Goal: Information Seeking & Learning: Learn about a topic

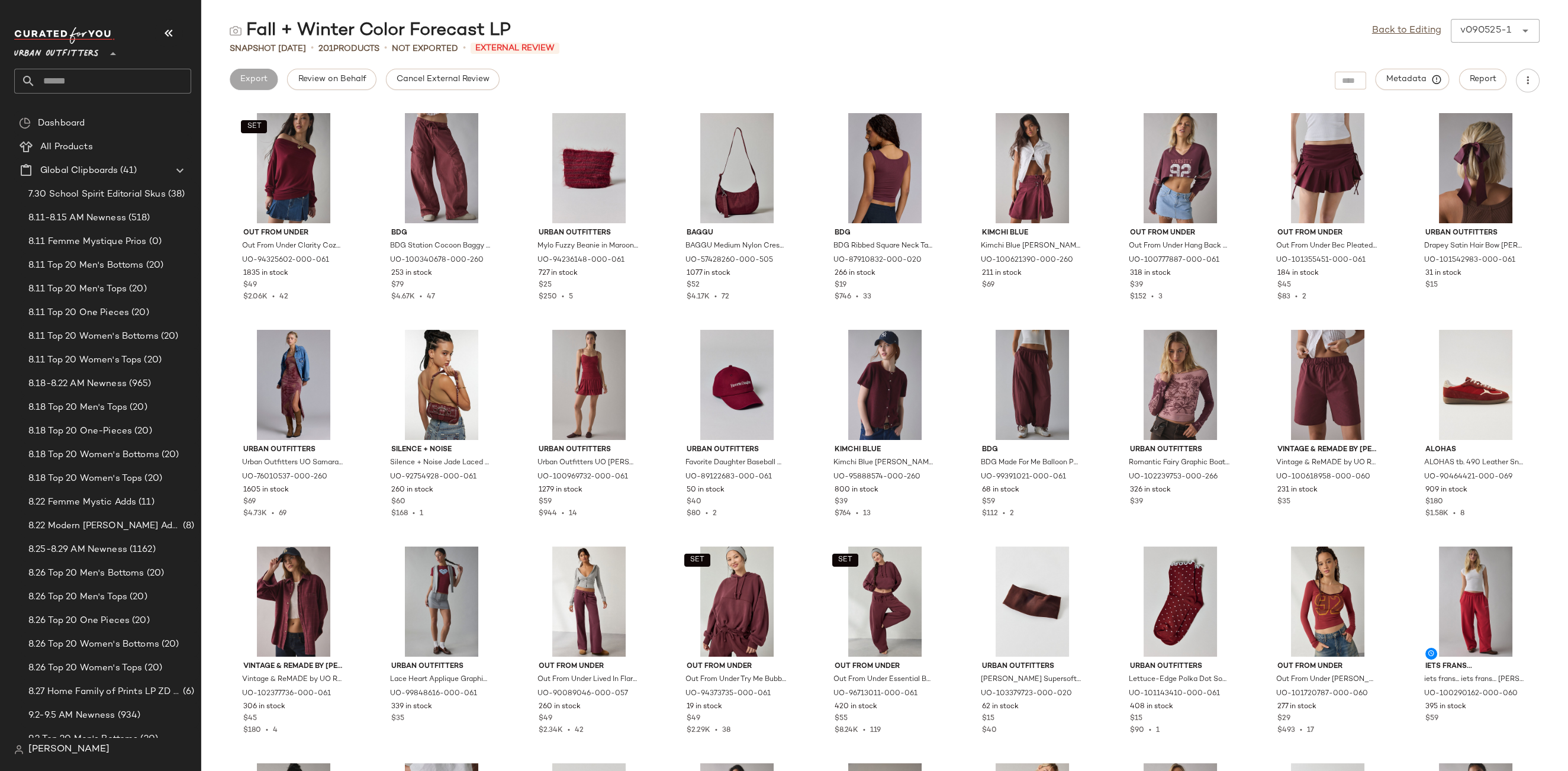
click at [62, 55] on span "Urban Outfitters" at bounding box center [56, 51] width 85 height 22
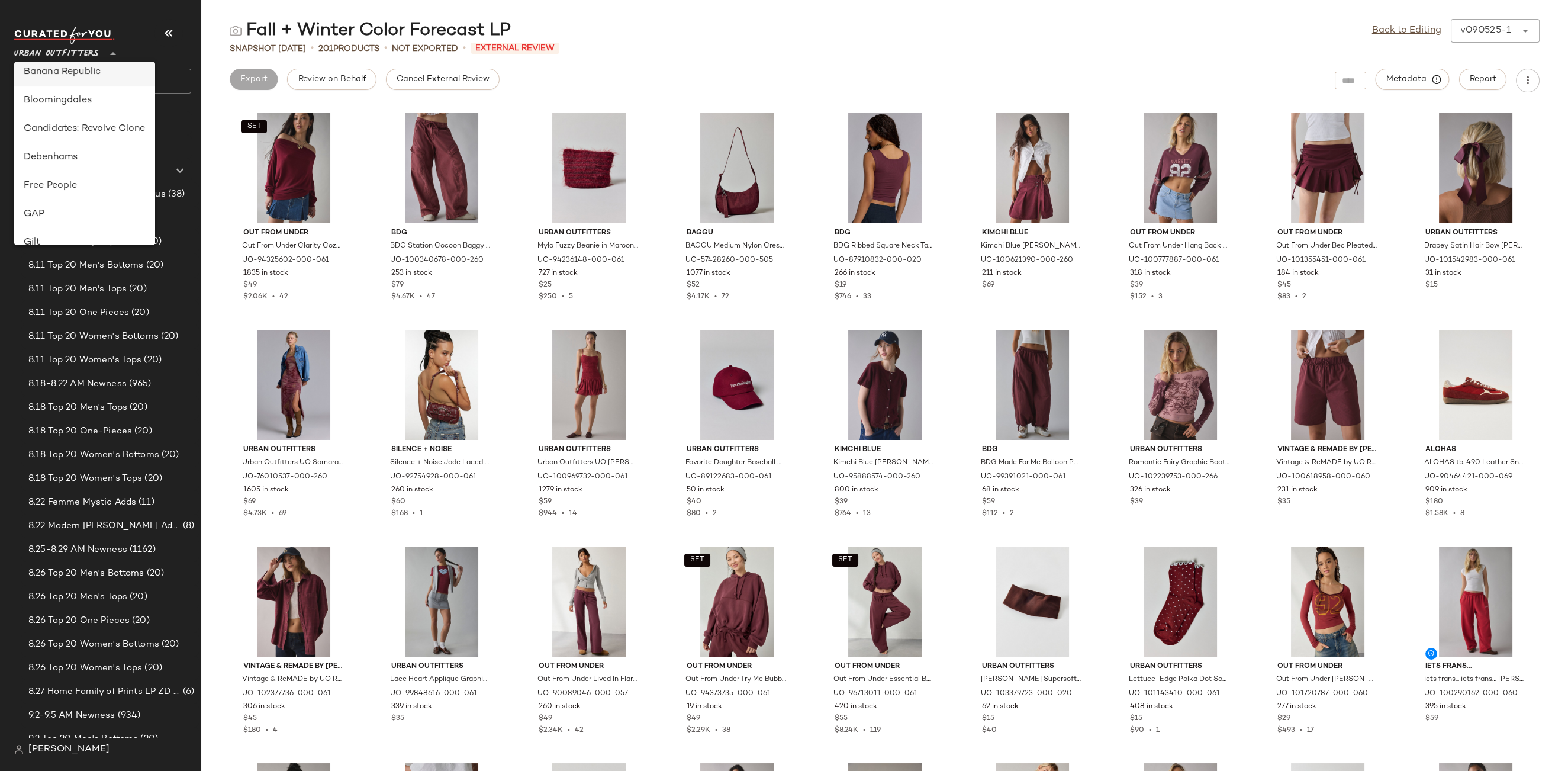
scroll to position [155, 0]
click at [74, 149] on div "Debenhams" at bounding box center [85, 153] width 122 height 14
type input "**"
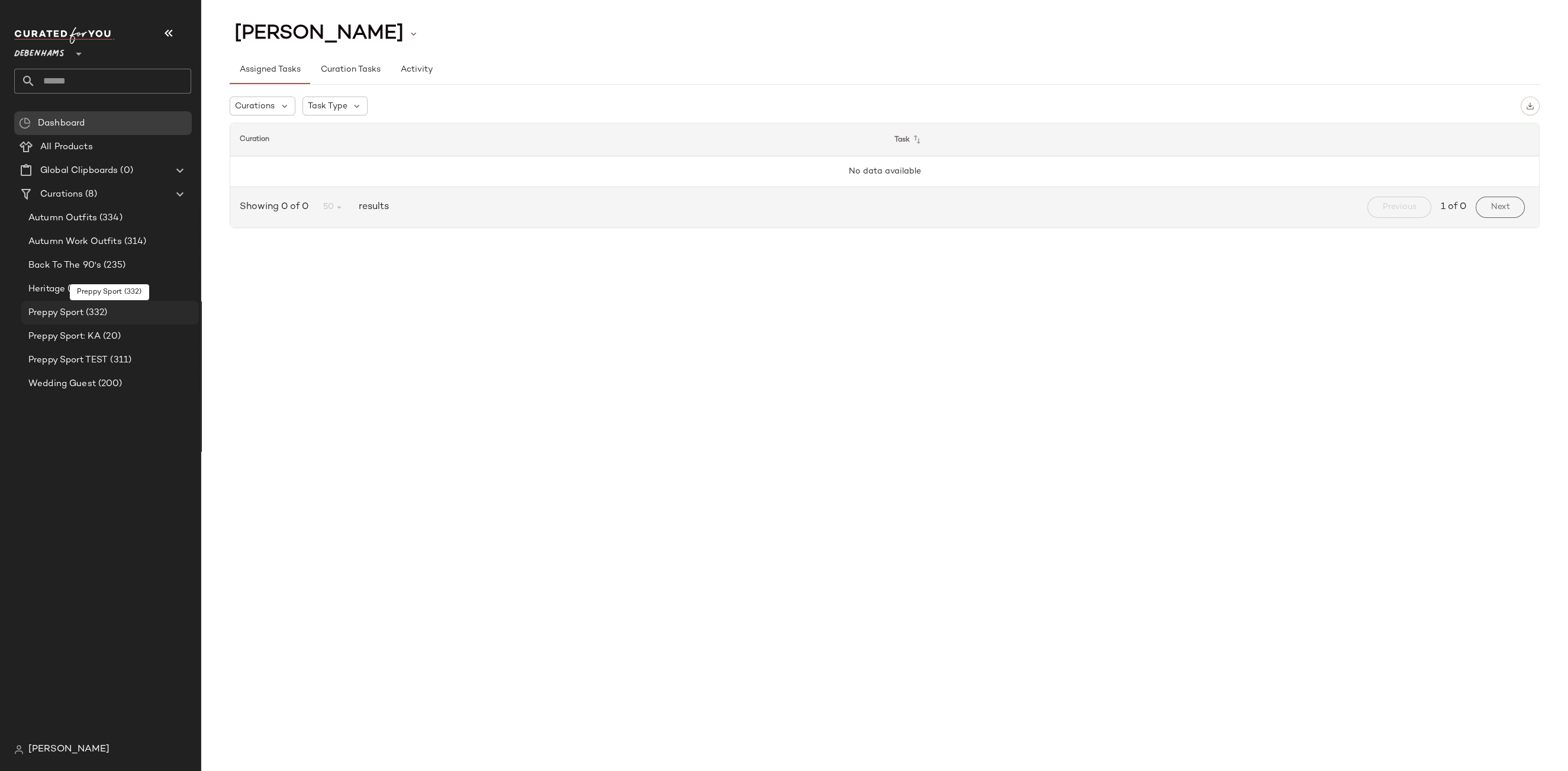
click at [72, 309] on span "Preppy Sport" at bounding box center [56, 313] width 55 height 14
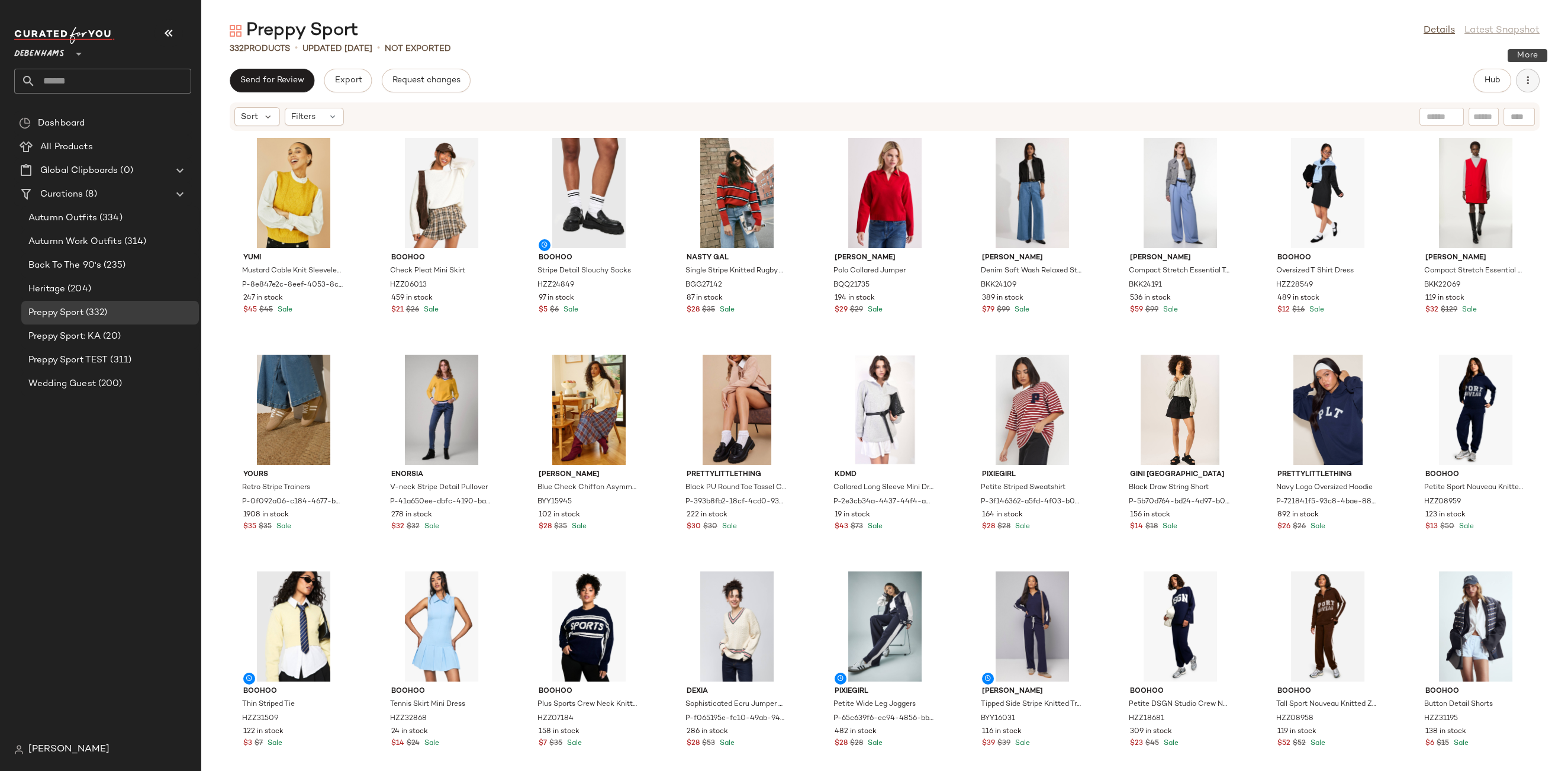
click at [1534, 84] on button "button" at bounding box center [1528, 81] width 24 height 24
click at [1480, 140] on span "View Moodboard" at bounding box center [1473, 143] width 111 height 13
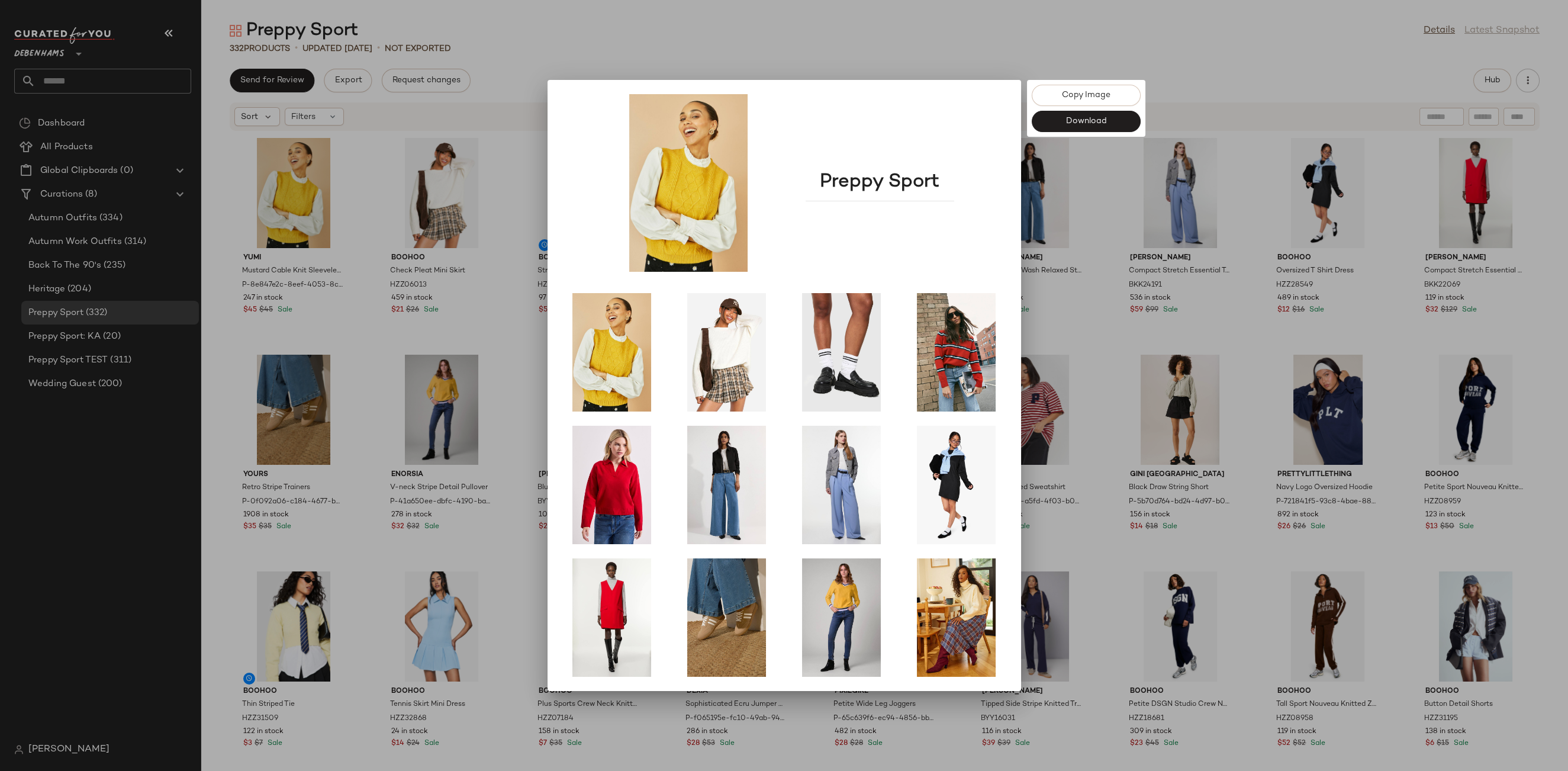
click at [1078, 153] on div at bounding box center [784, 386] width 1568 height 771
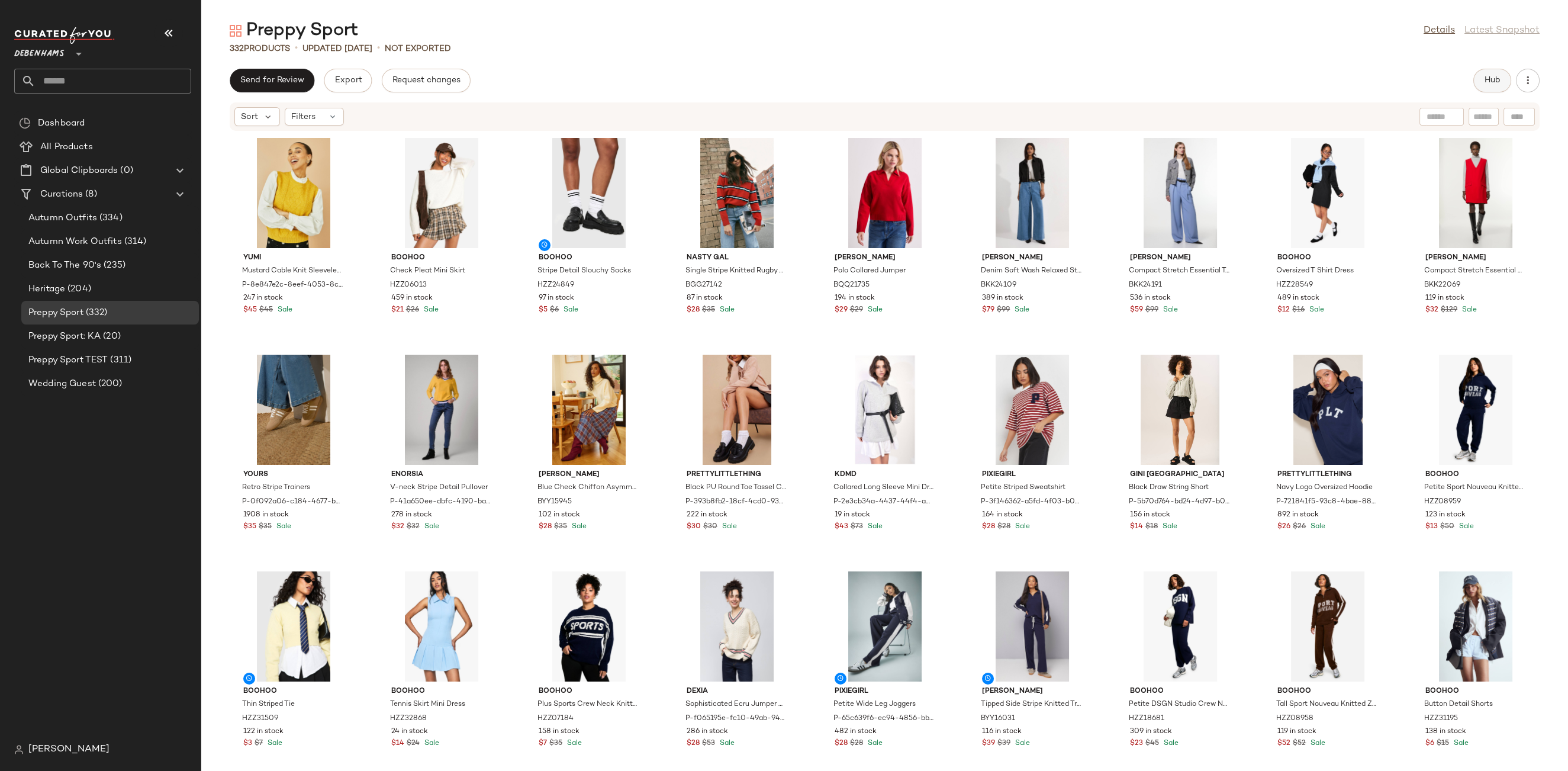
click at [1480, 78] on button "Hub" at bounding box center [1492, 81] width 37 height 24
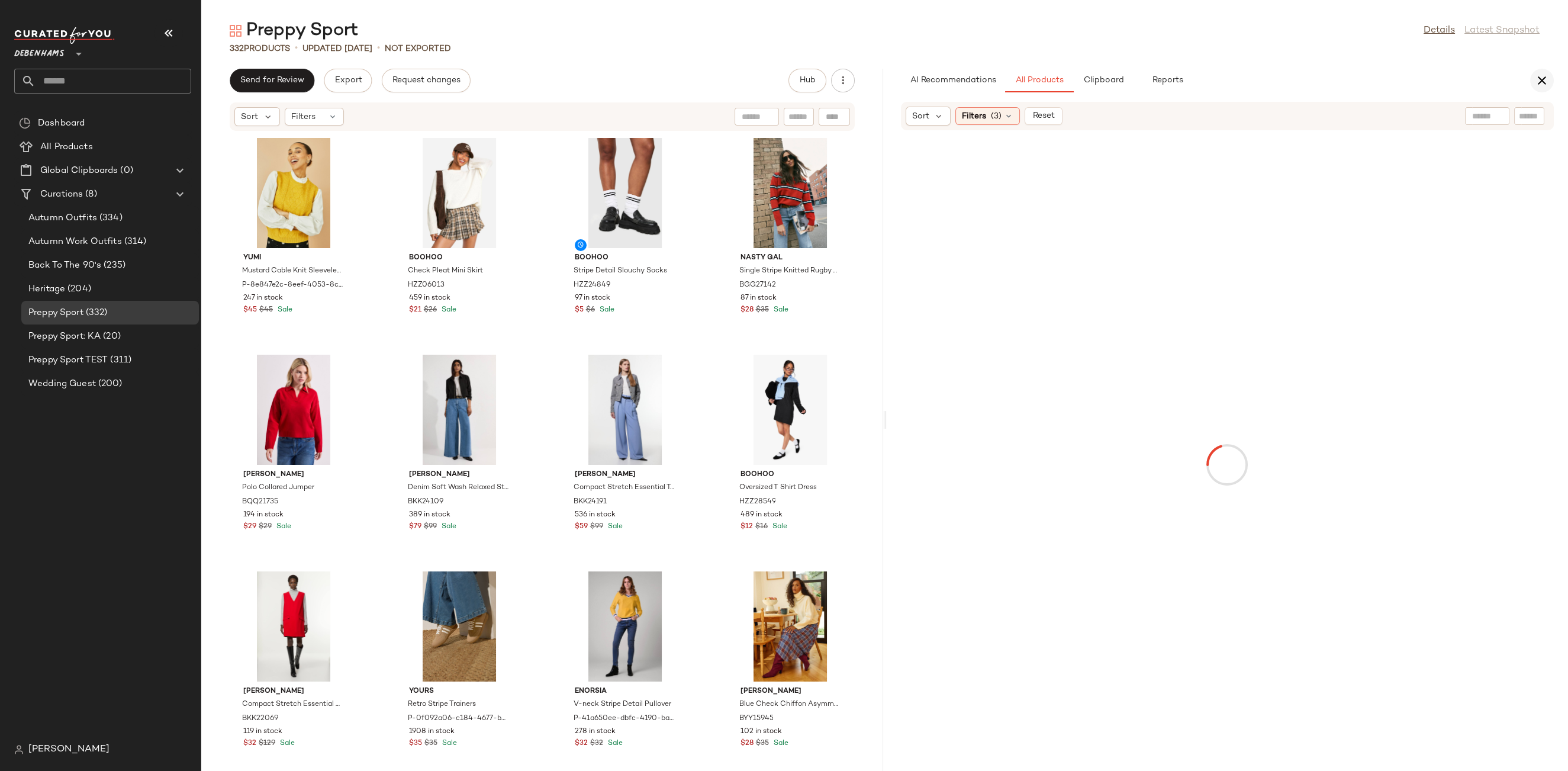
click at [1538, 79] on icon "button" at bounding box center [1541, 80] width 14 height 14
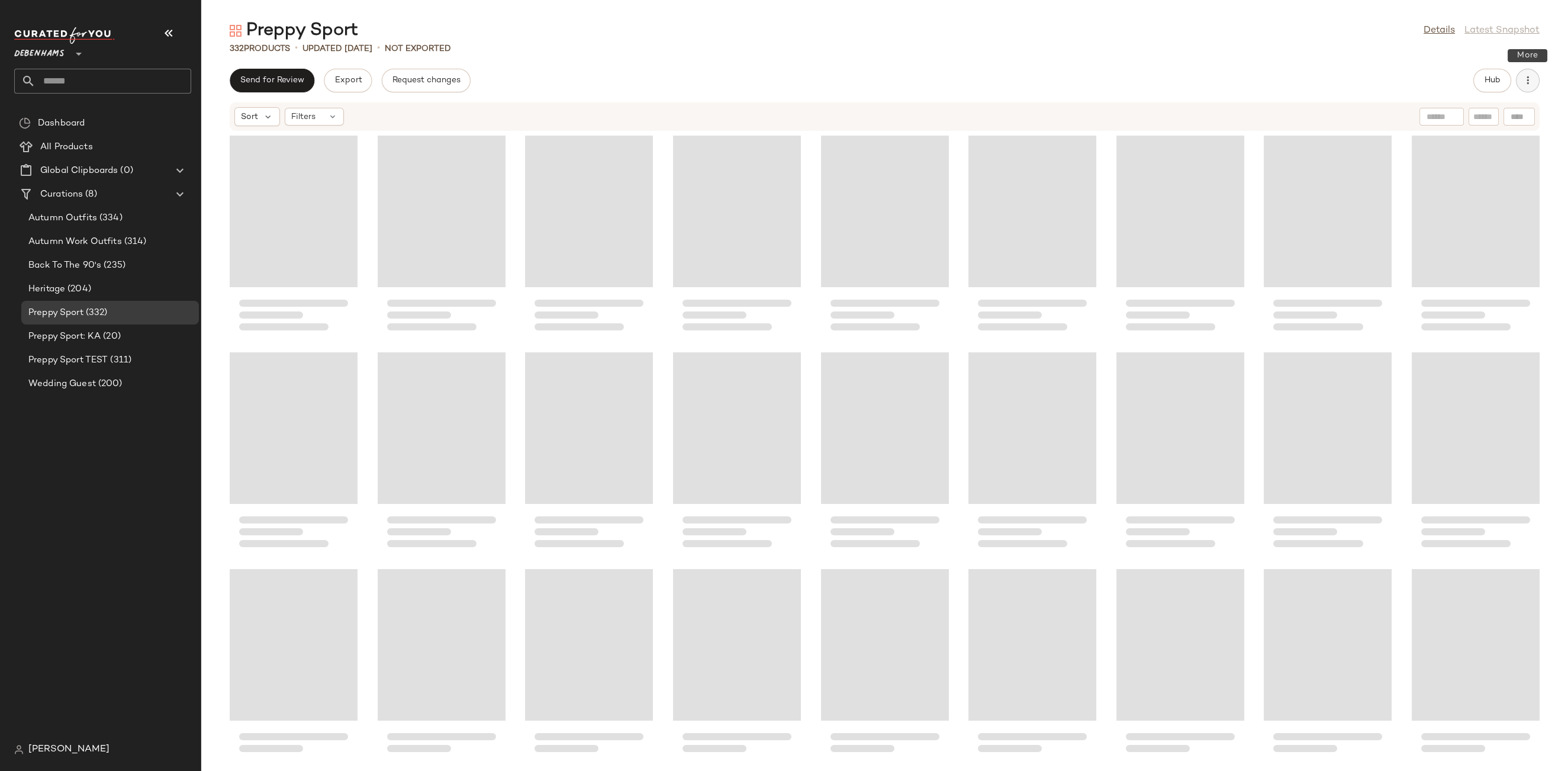
click at [1535, 79] on button "button" at bounding box center [1528, 81] width 24 height 24
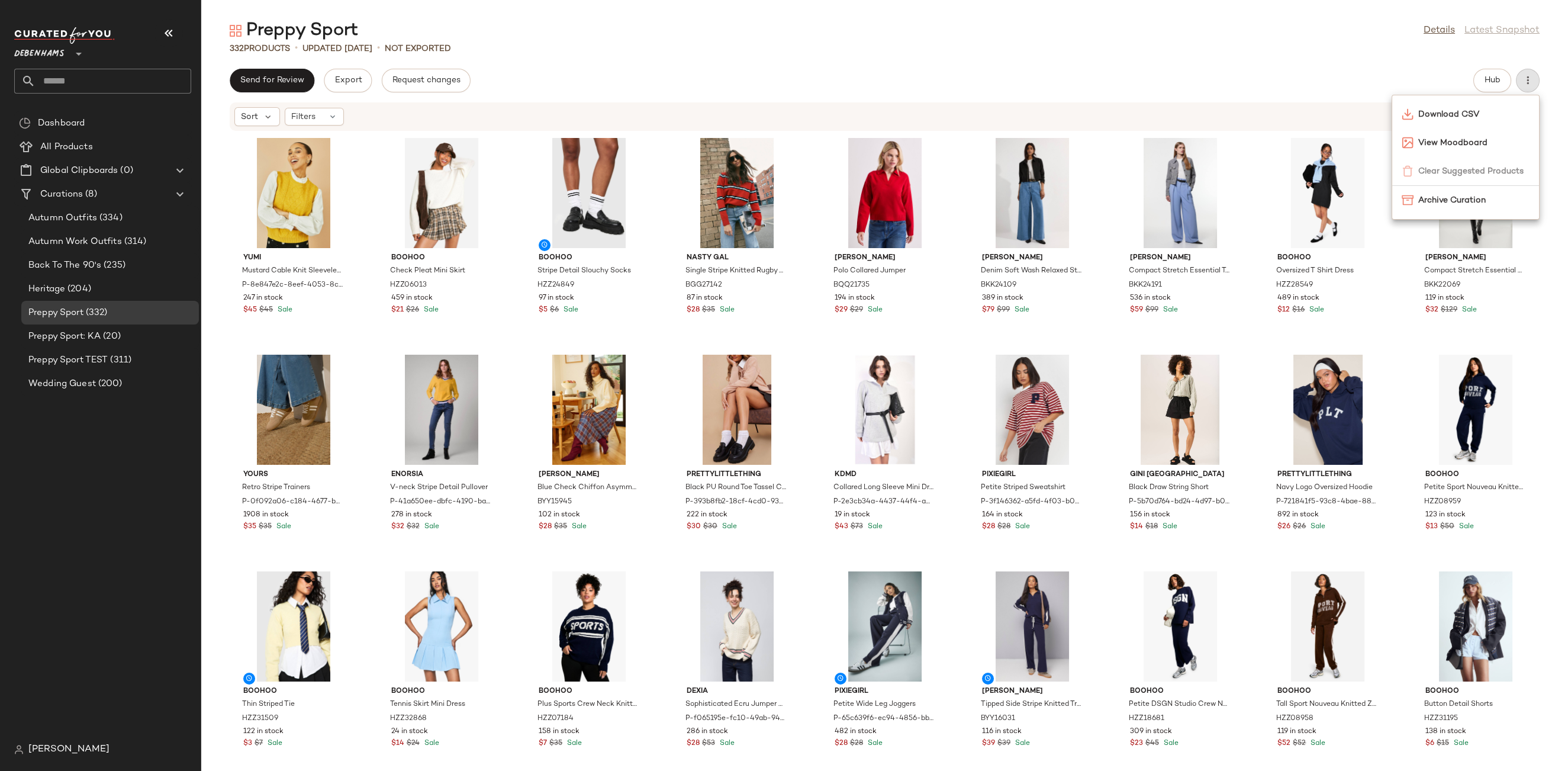
click at [1267, 65] on div "Preppy Sport Details Latest Snapshot 332 Products • updated Sep 4th • Not Expor…" at bounding box center [884, 394] width 1367 height 752
click at [1438, 32] on link "Details" at bounding box center [1439, 31] width 32 height 14
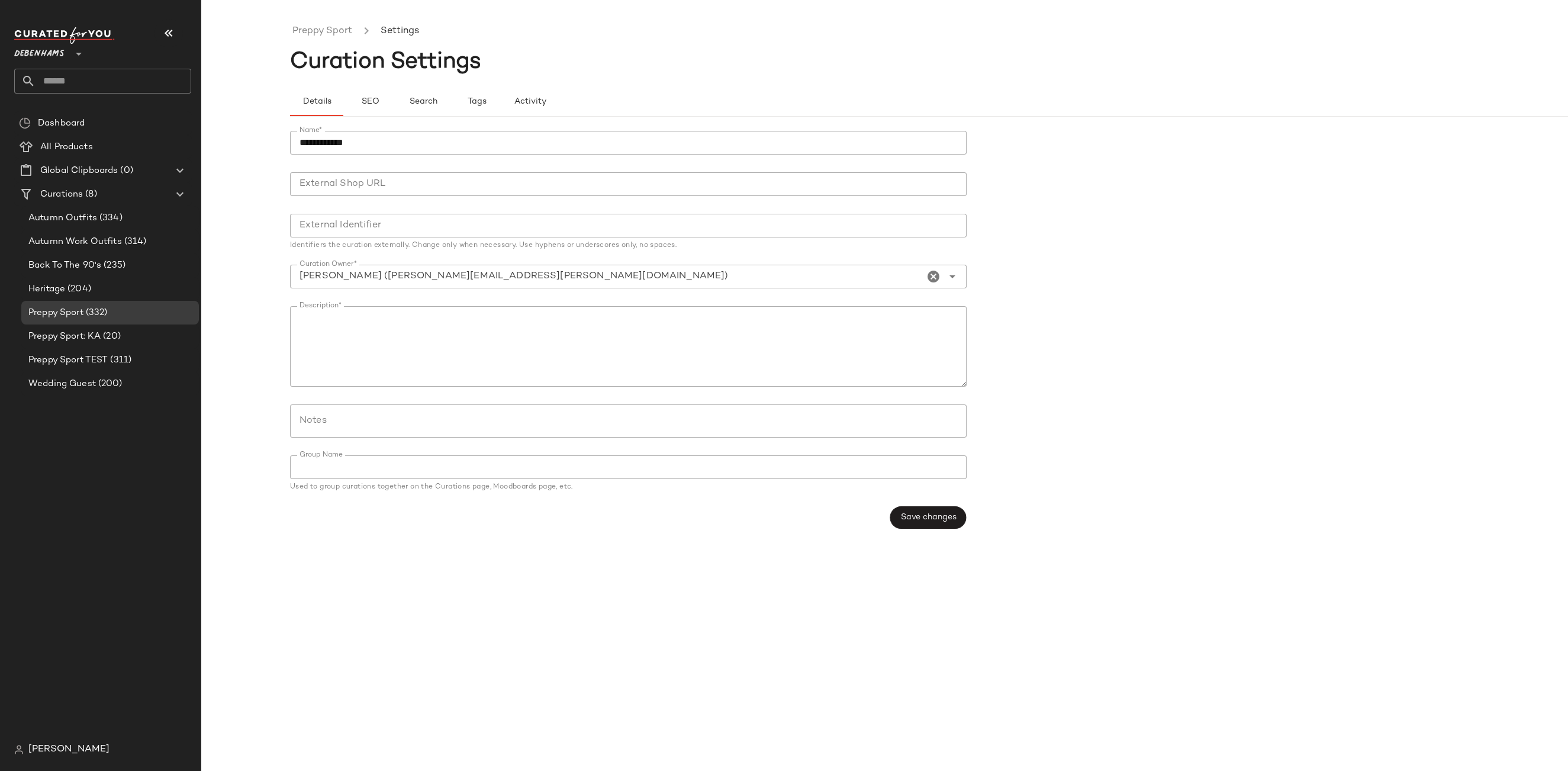
click at [320, 23] on ul "Preppy Sport Settings" at bounding box center [973, 32] width 1367 height 28
click at [319, 26] on link "Preppy Sport" at bounding box center [322, 32] width 60 height 16
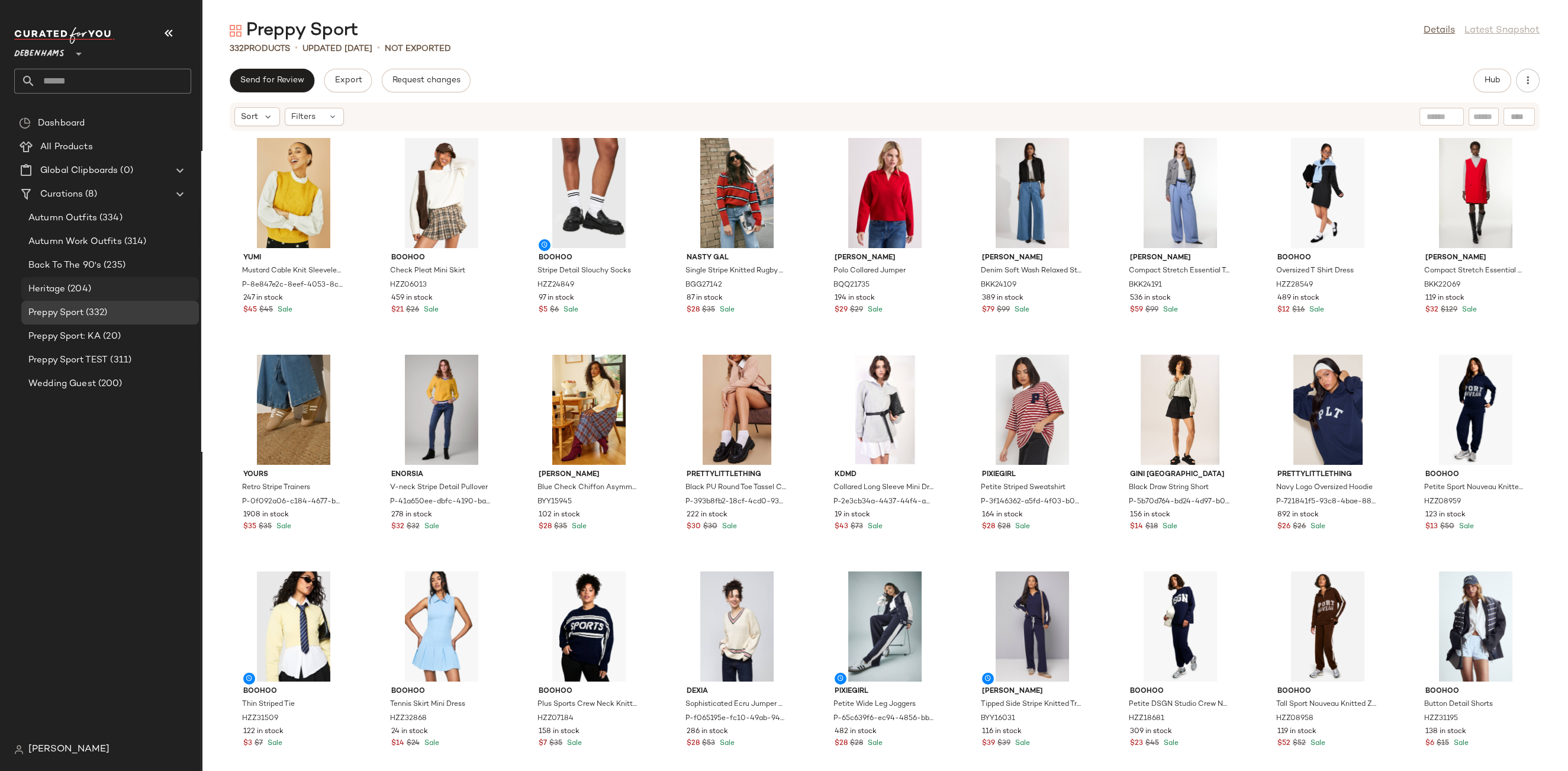
click at [57, 294] on span "Heritage" at bounding box center [46, 289] width 36 height 14
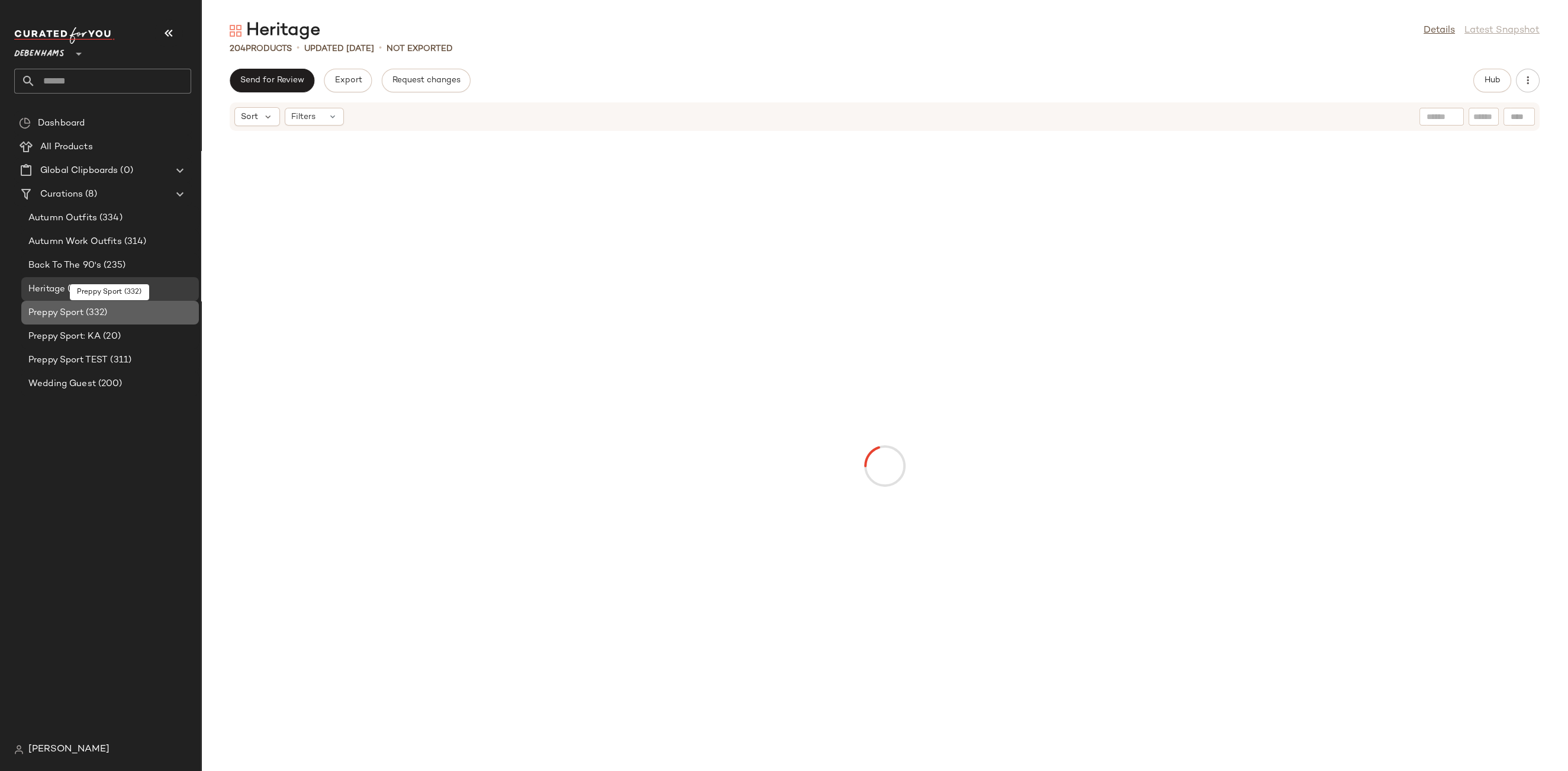
click at [57, 320] on div "Preppy Sport (332)" at bounding box center [110, 313] width 177 height 24
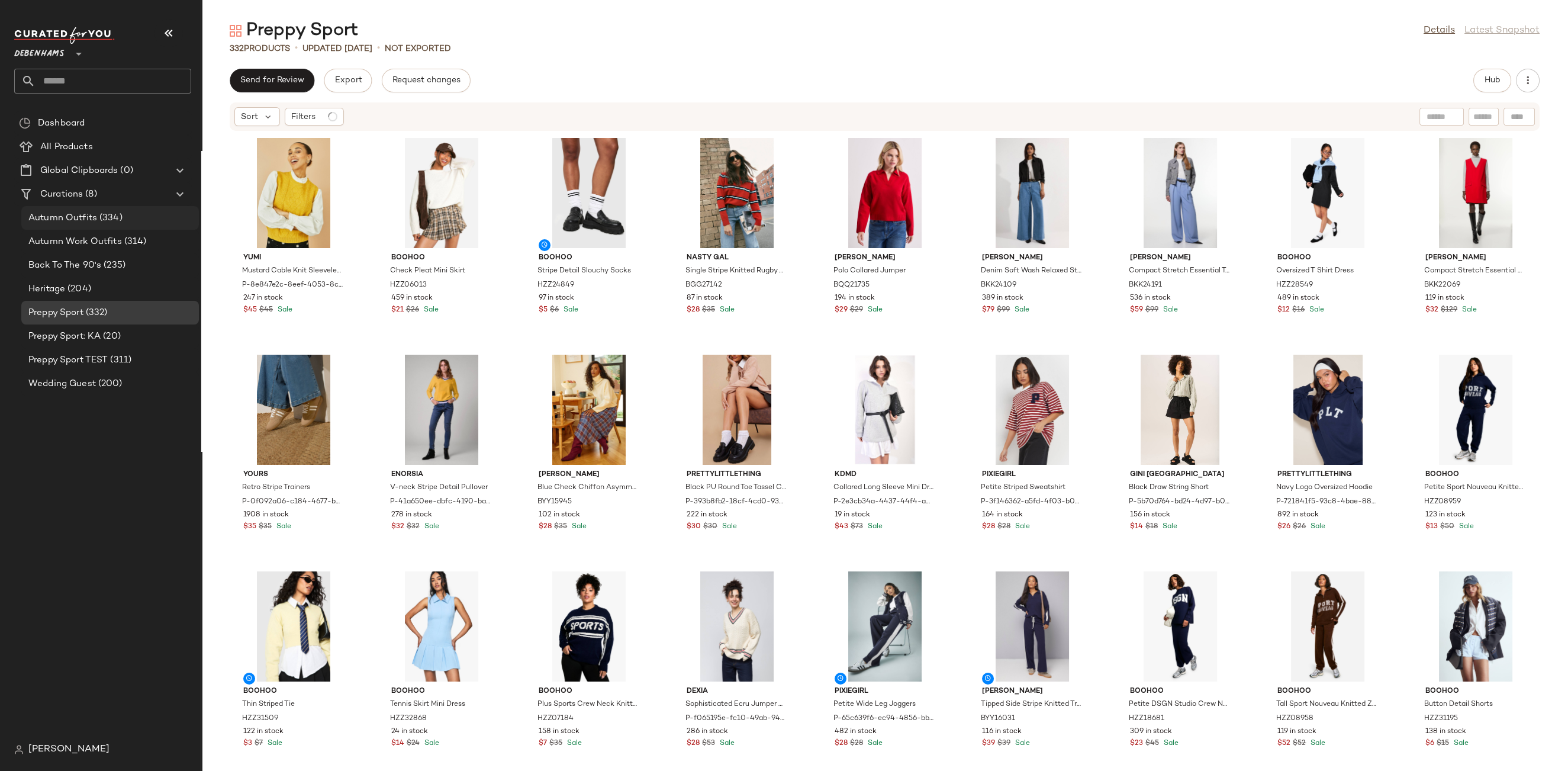
click at [75, 229] on div "Autumn Outfits (334)" at bounding box center [110, 218] width 177 height 24
click at [72, 220] on span "Autumn Outfits" at bounding box center [63, 218] width 69 height 14
click at [79, 269] on span "Back To The 90's" at bounding box center [65, 265] width 73 height 14
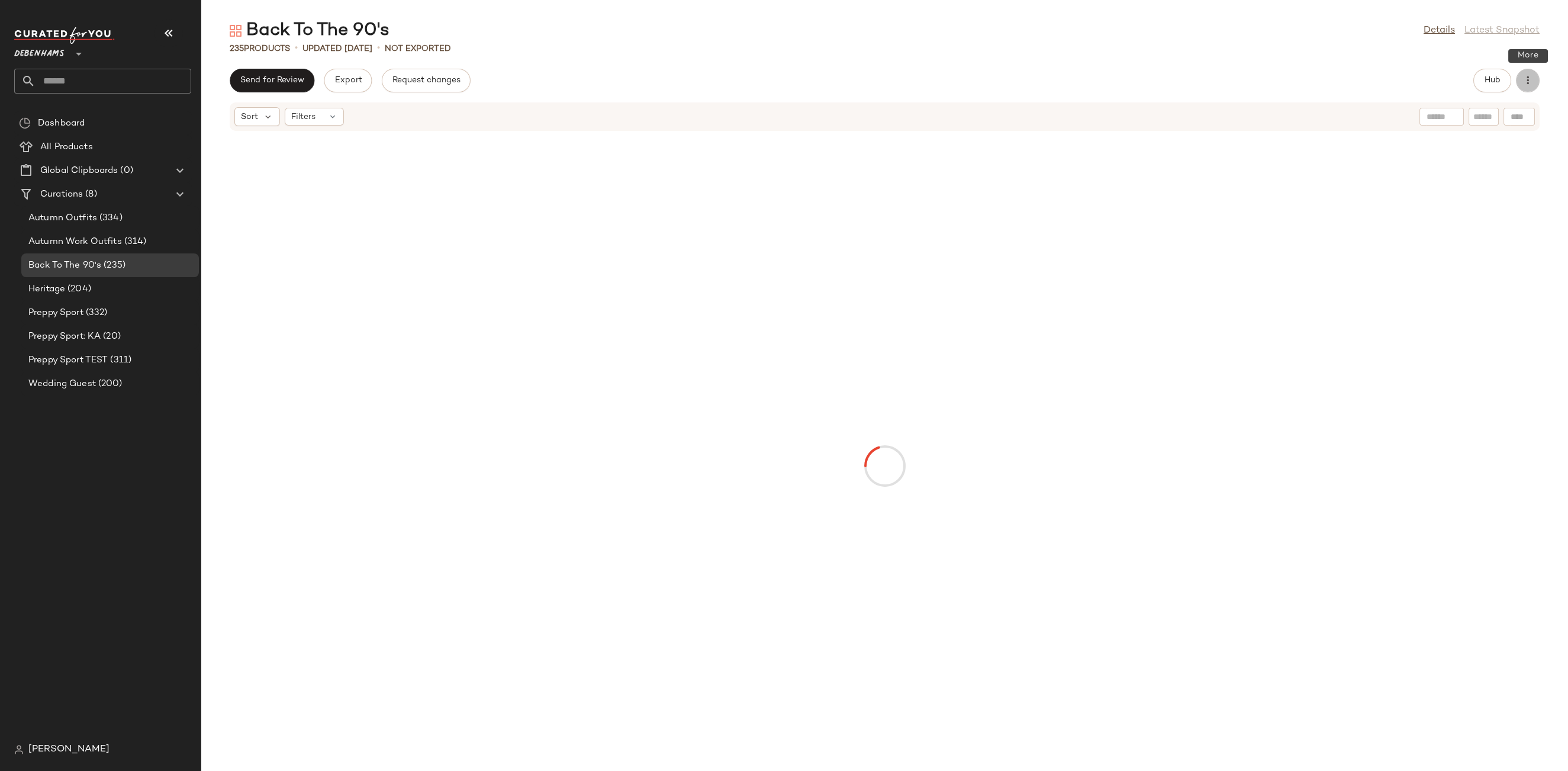
click at [1528, 87] on button "button" at bounding box center [1528, 81] width 24 height 24
click at [1329, 60] on div "Back To The 90's Details Latest Snapshot 235 Products • updated Sep 3rd • Not E…" at bounding box center [884, 394] width 1367 height 752
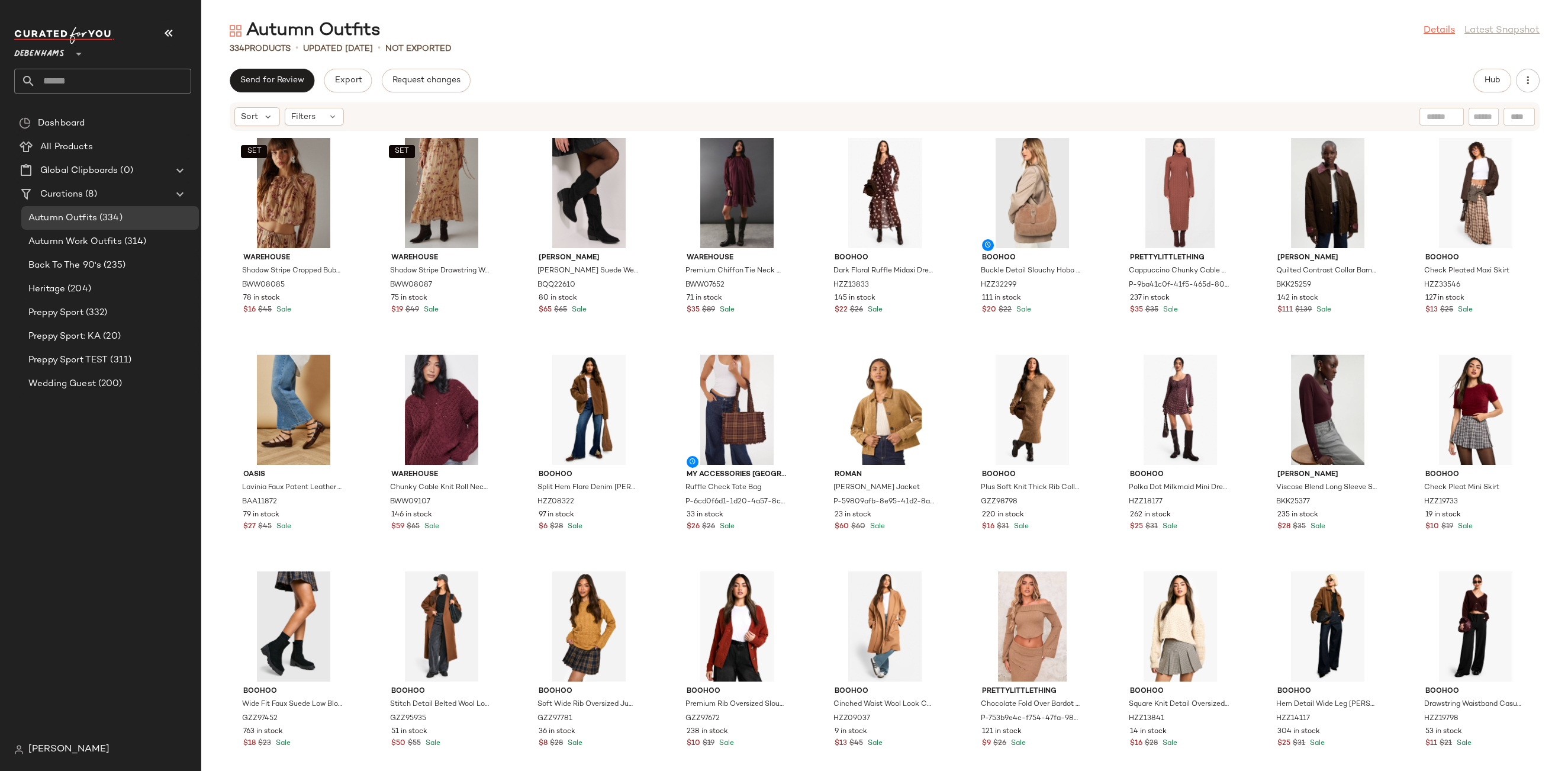
click at [1445, 29] on link "Details" at bounding box center [1439, 31] width 32 height 14
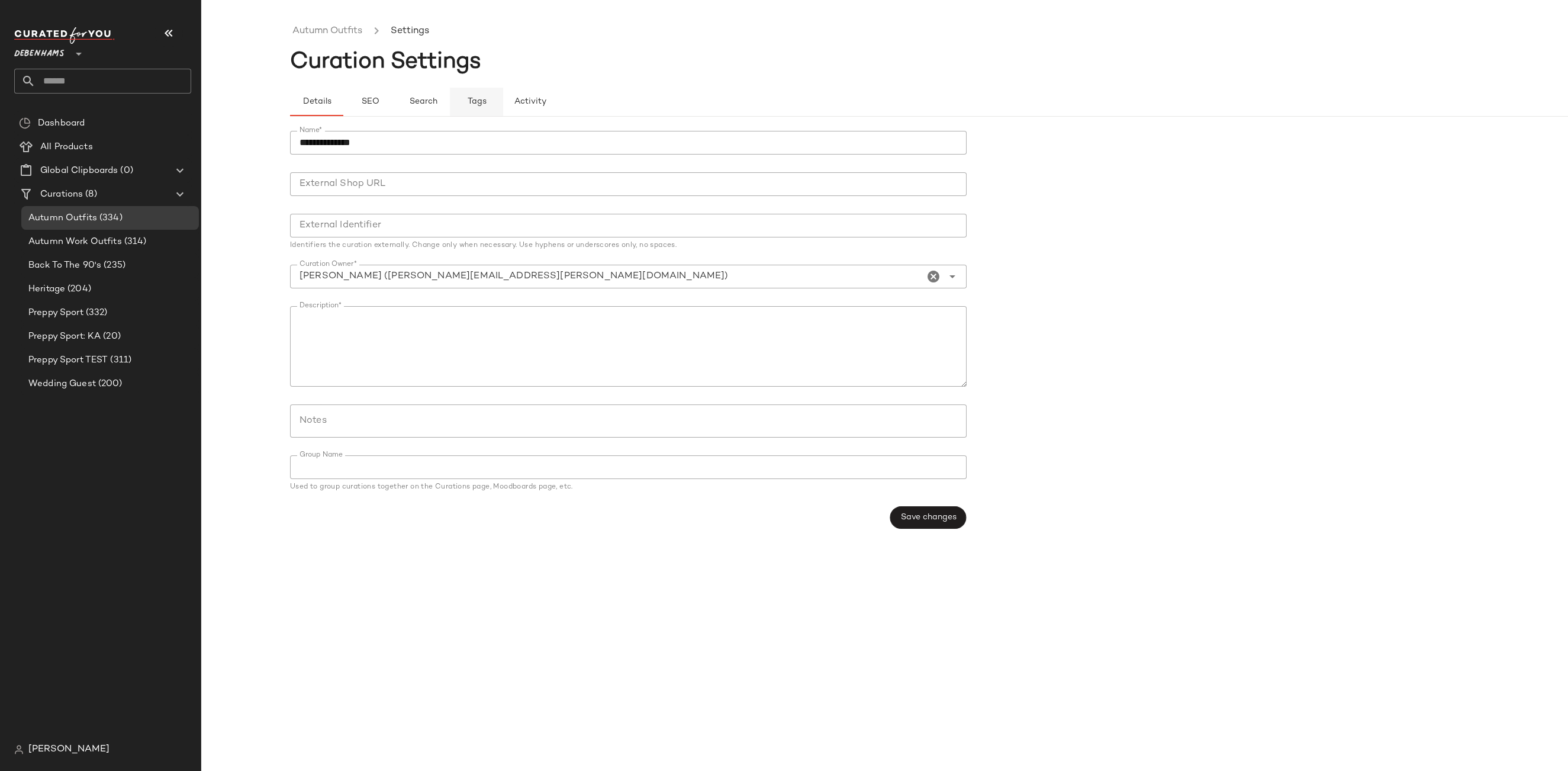
click at [500, 100] on button "Tags" at bounding box center [476, 102] width 53 height 29
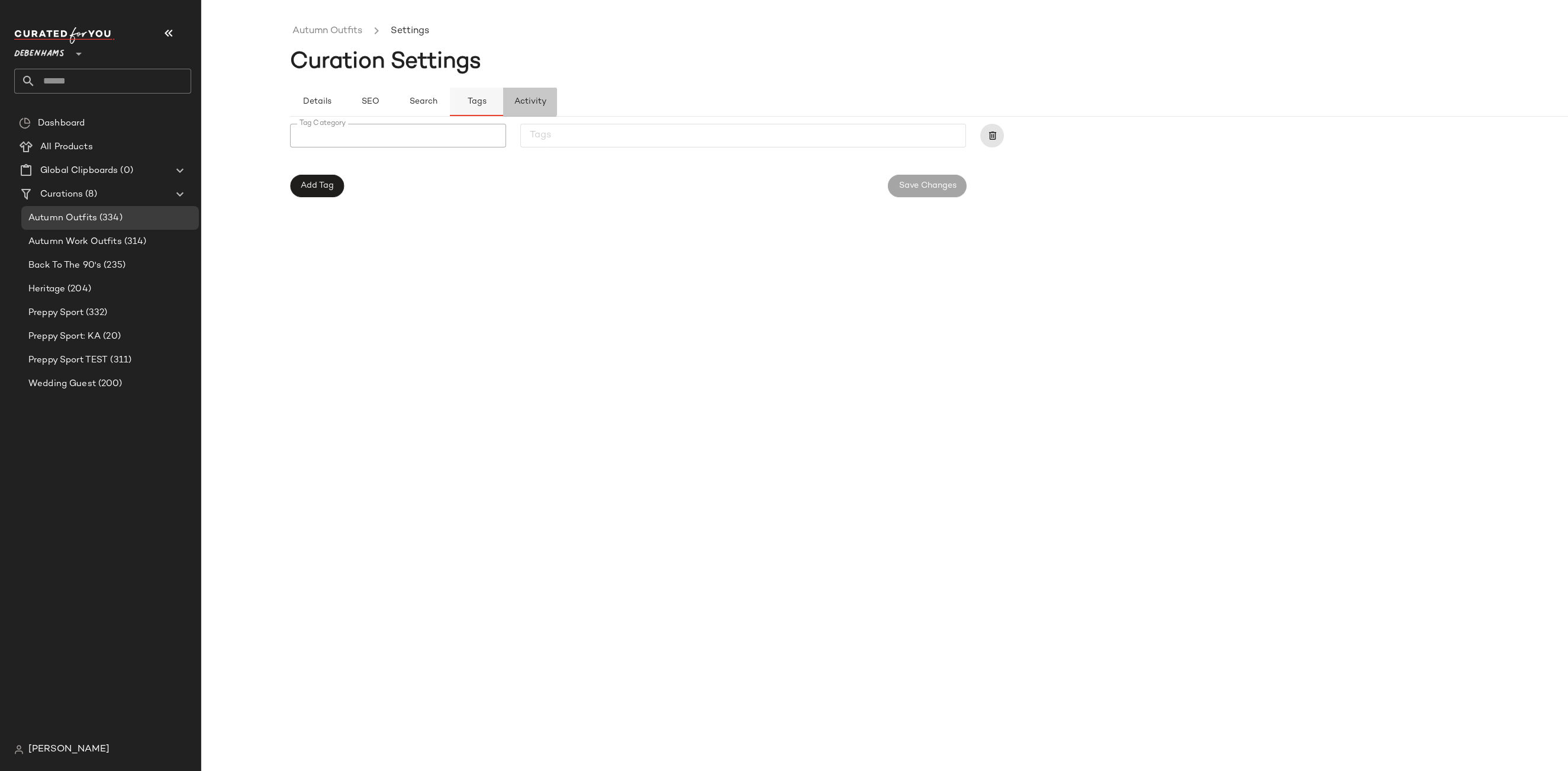
drag, startPoint x: 526, startPoint y: 101, endPoint x: 450, endPoint y: 107, distance: 76.2
click at [525, 101] on span "Activity" at bounding box center [529, 102] width 33 height 10
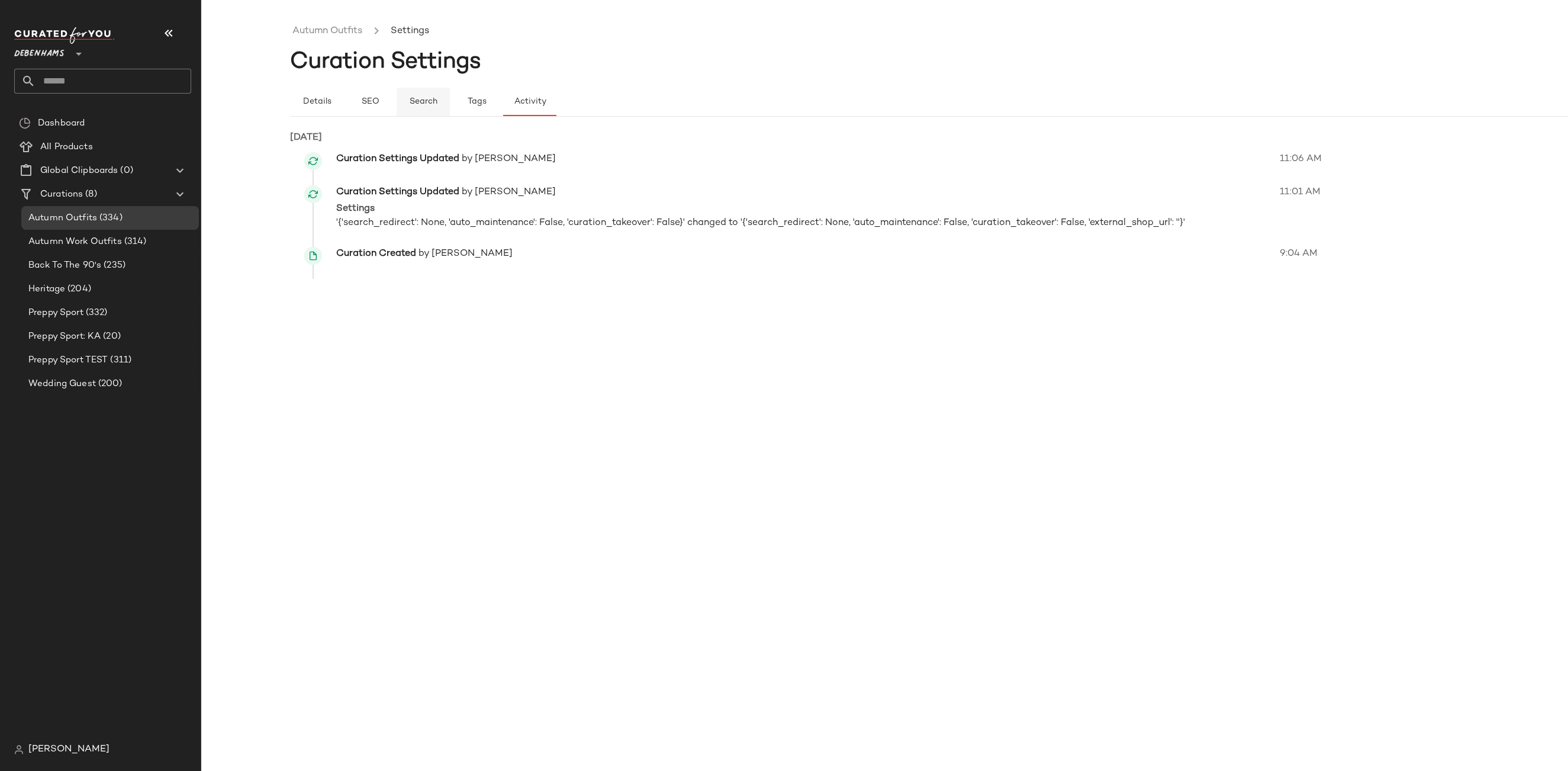
click at [423, 103] on span "Search" at bounding box center [423, 102] width 29 height 10
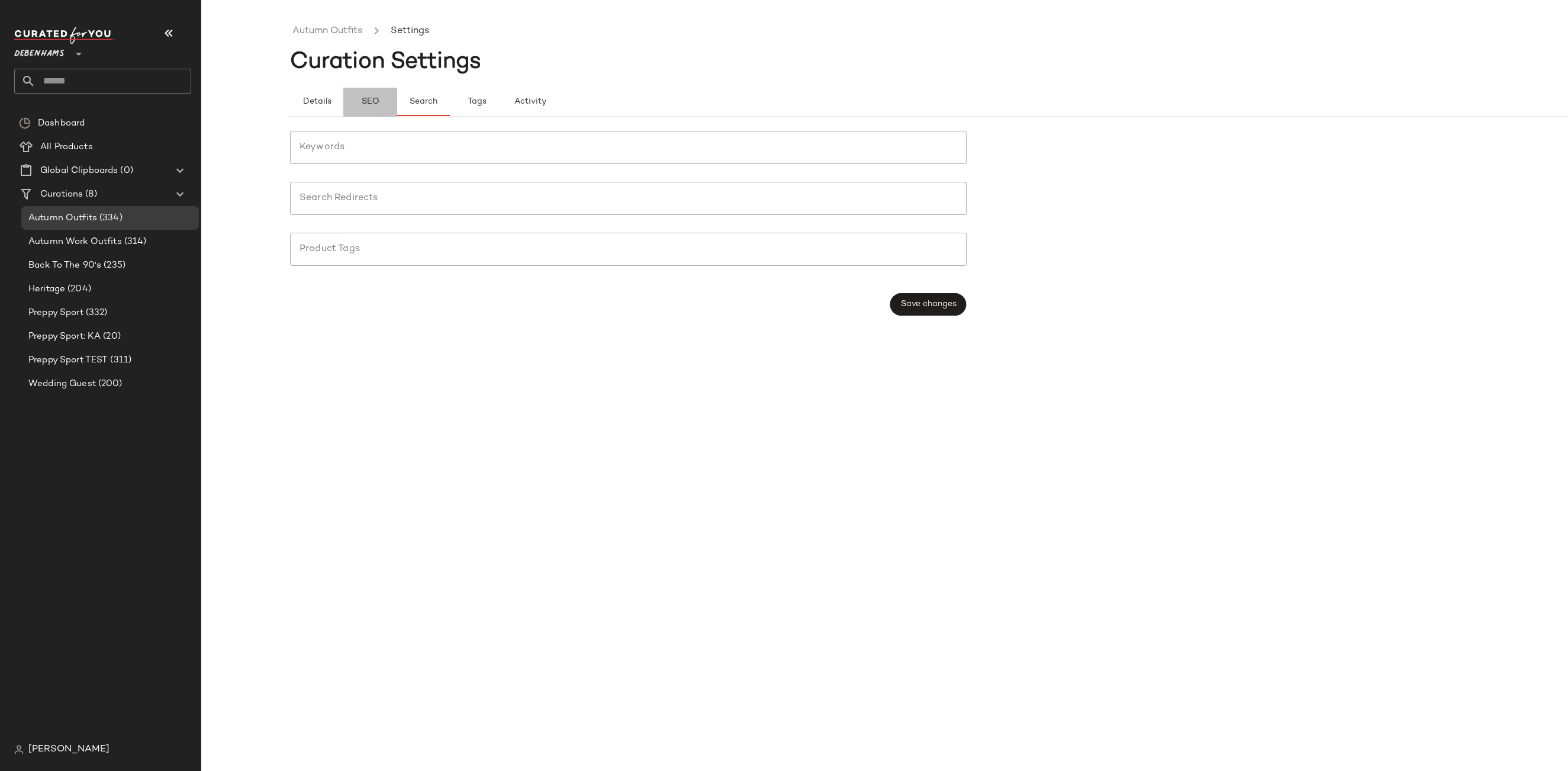
click at [379, 105] on button "SEO" at bounding box center [370, 102] width 53 height 29
click at [310, 105] on span "Details" at bounding box center [315, 102] width 29 height 10
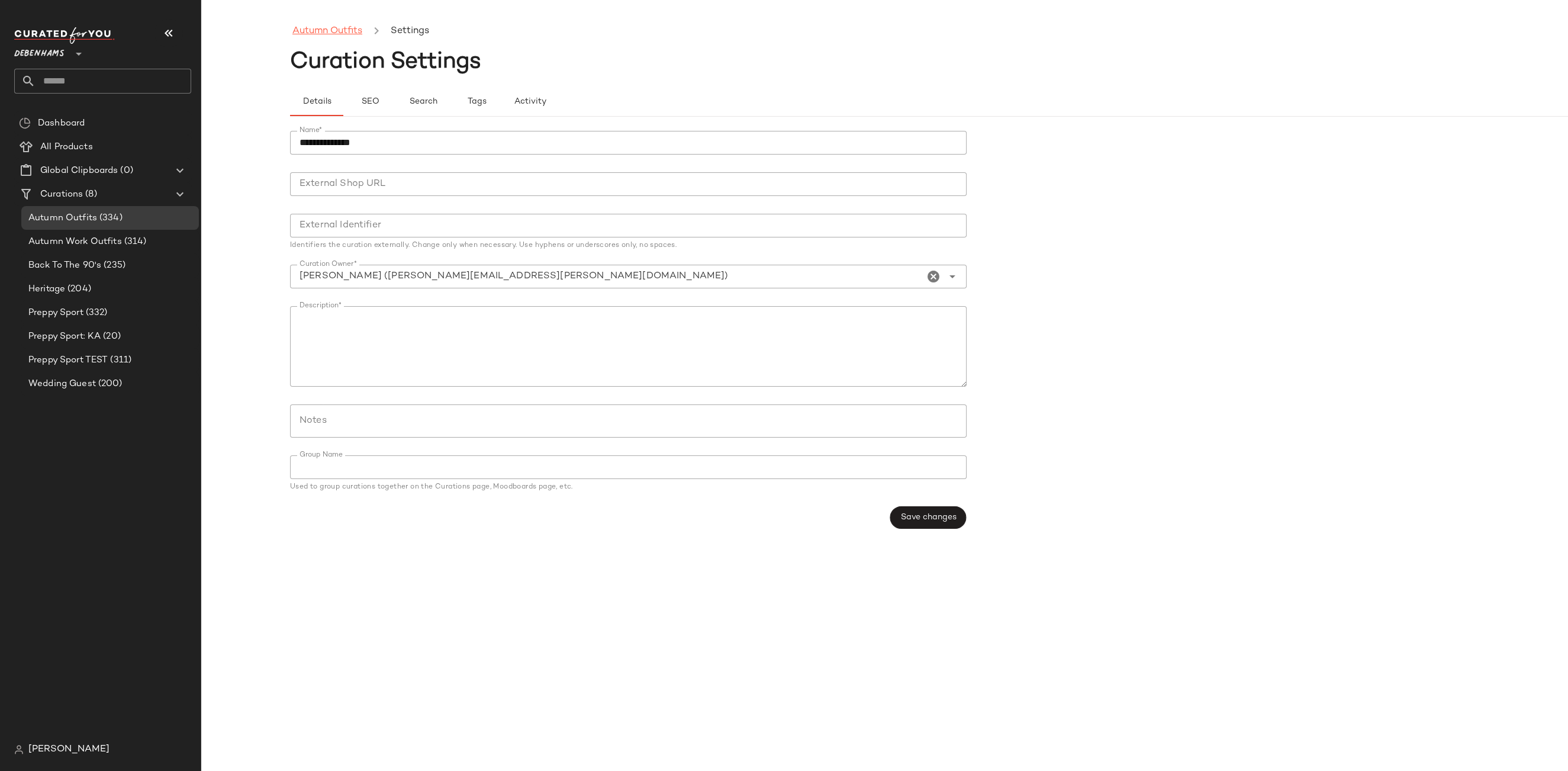
click at [345, 31] on link "Autumn Outfits" at bounding box center [327, 32] width 70 height 16
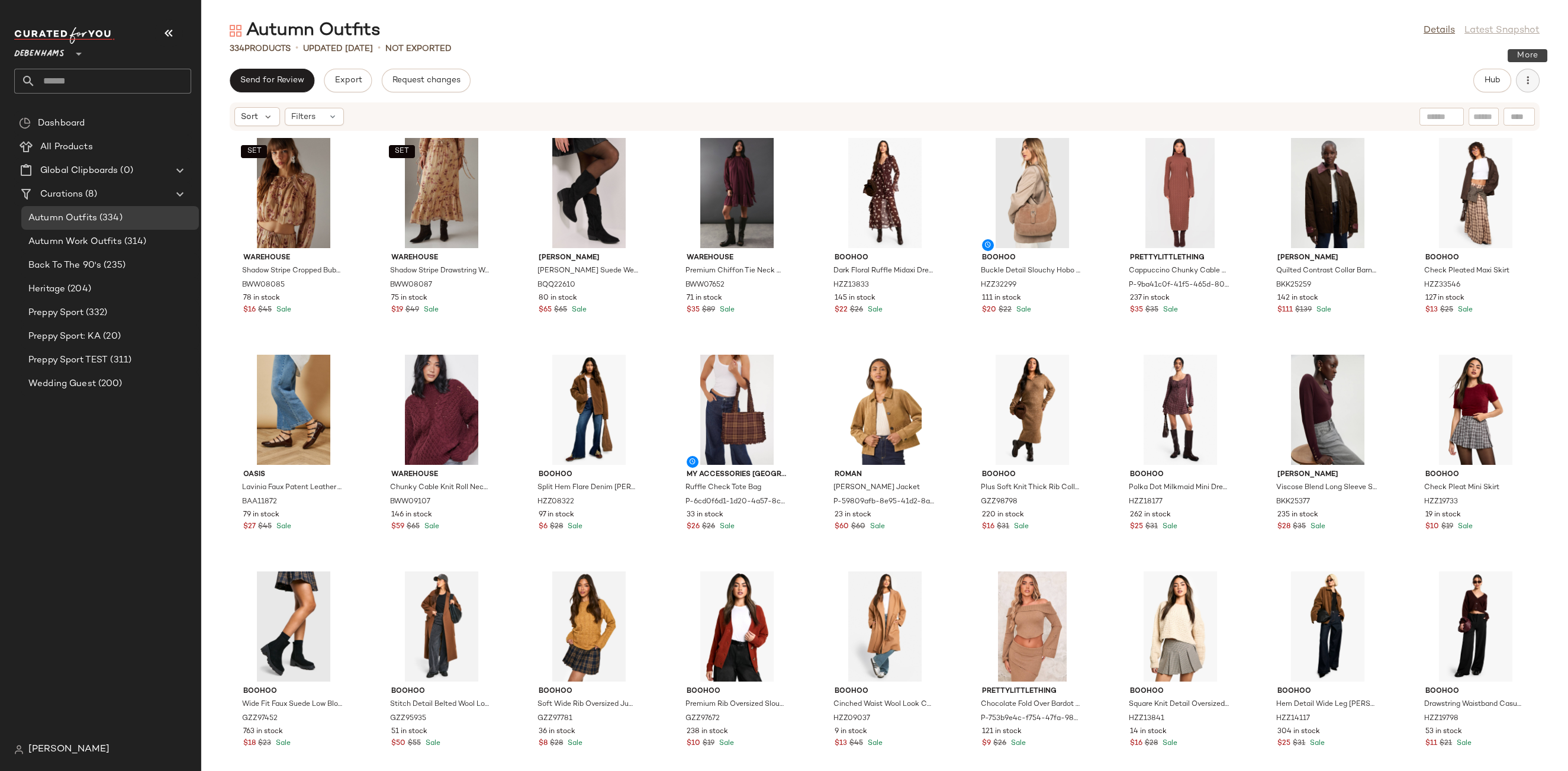
click at [1526, 85] on icon "button" at bounding box center [1528, 81] width 12 height 12
click at [1421, 82] on div "Send for Review Export Request changes Hub" at bounding box center [884, 81] width 1310 height 24
click at [1480, 85] on button "Hub" at bounding box center [1492, 81] width 37 height 24
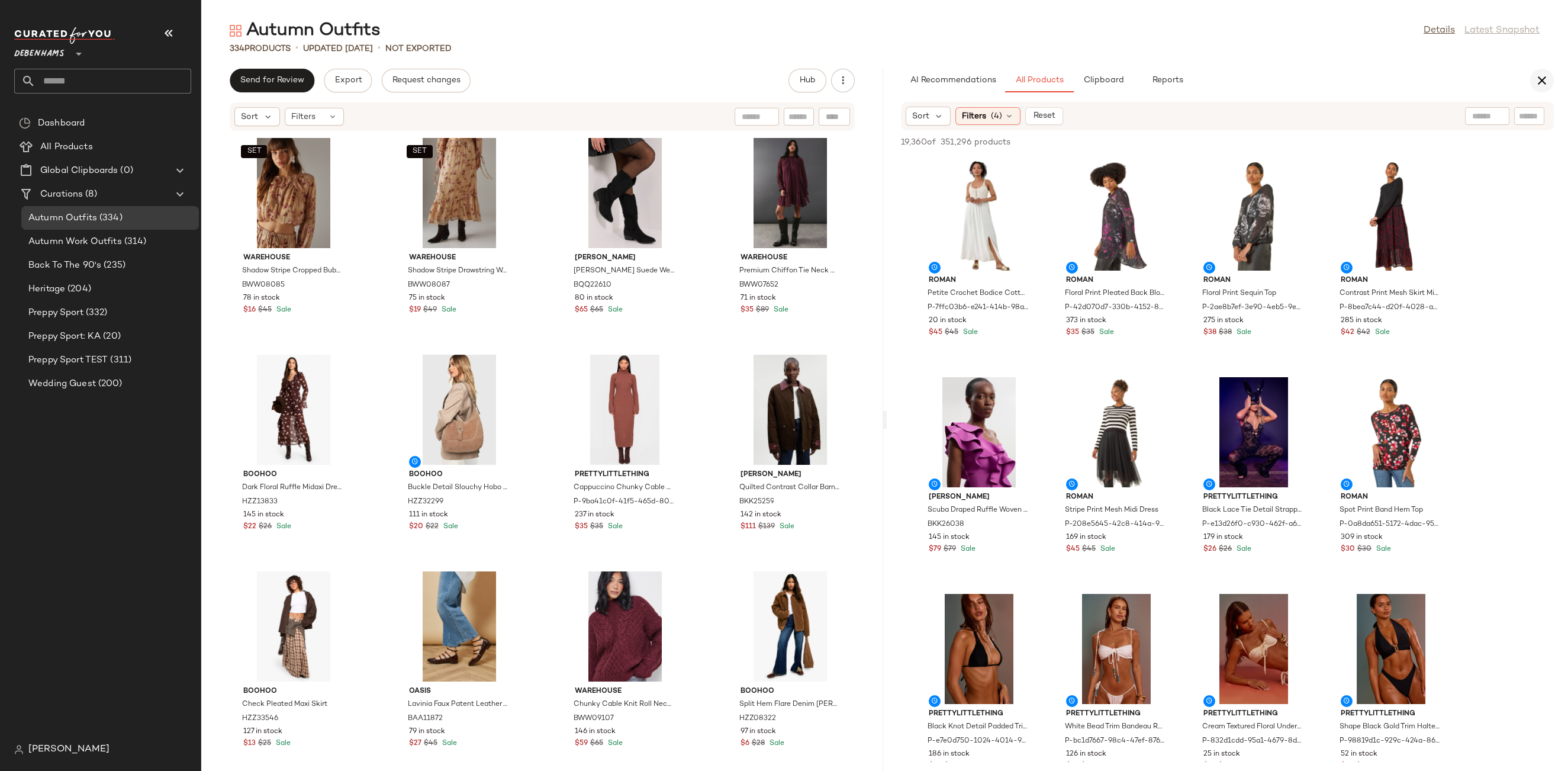
click at [1547, 84] on icon "button" at bounding box center [1541, 80] width 14 height 14
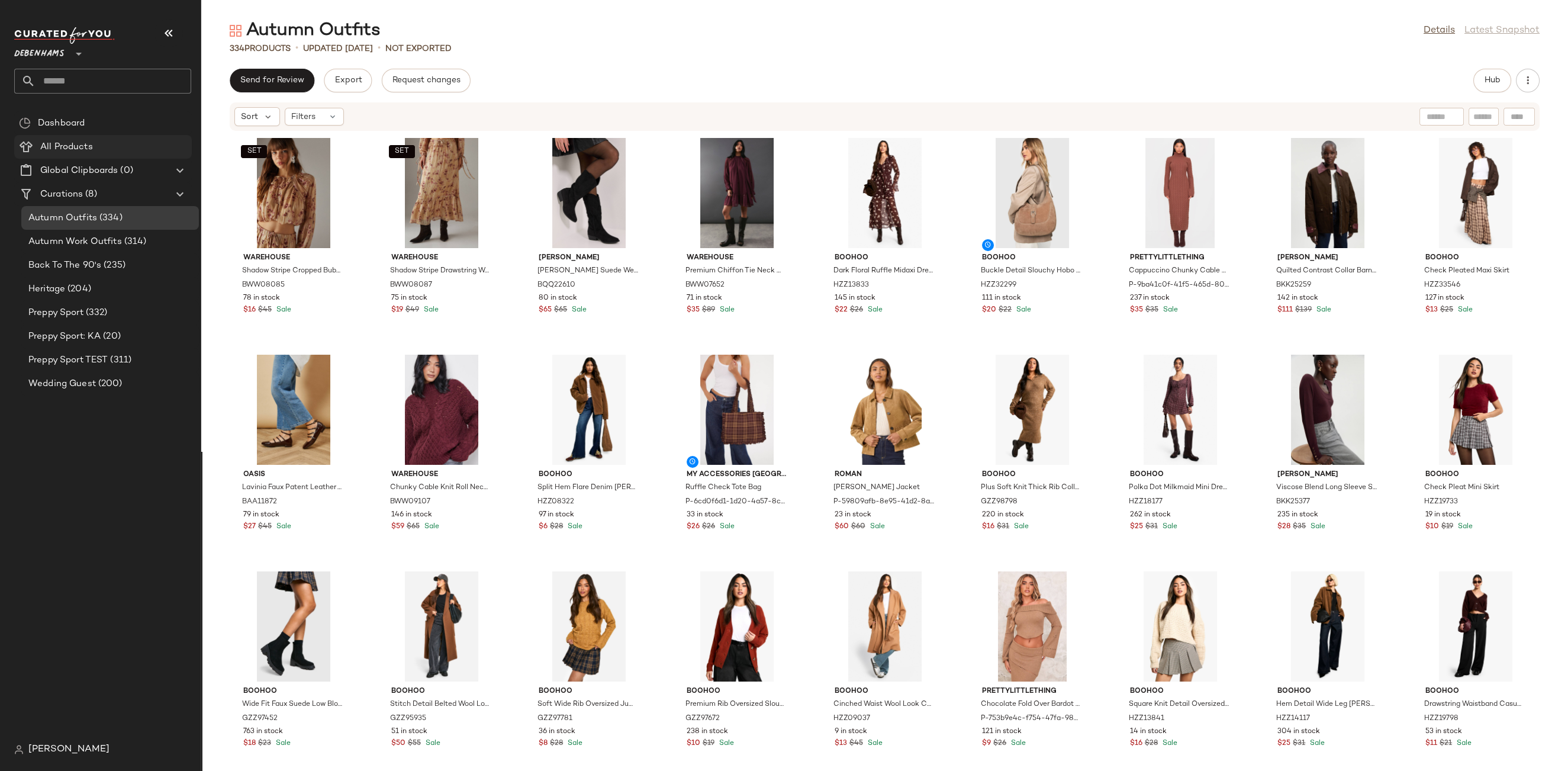
click at [79, 147] on span "All Products" at bounding box center [66, 147] width 52 height 14
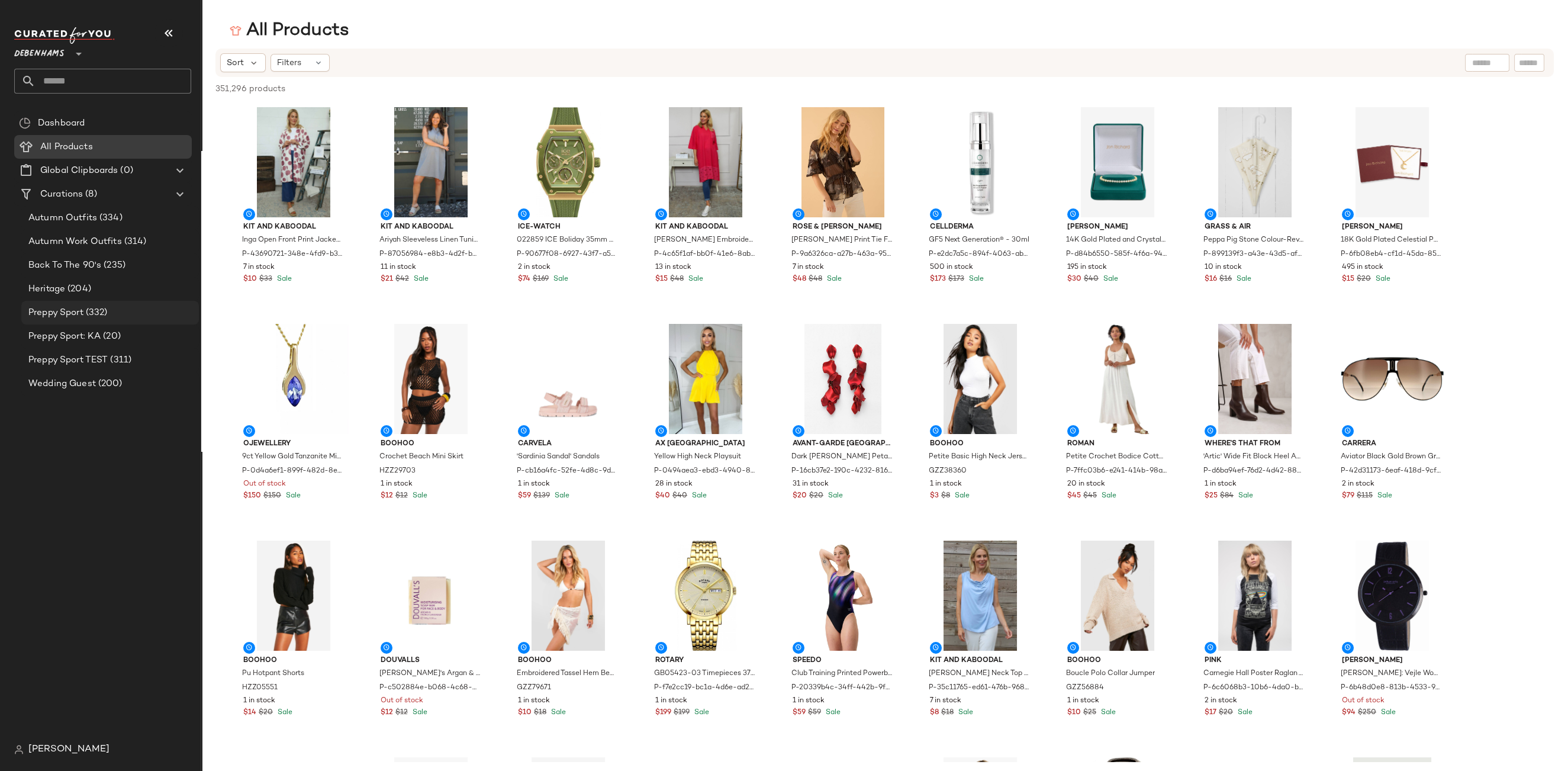
click at [69, 315] on span "Preppy Sport" at bounding box center [56, 313] width 55 height 14
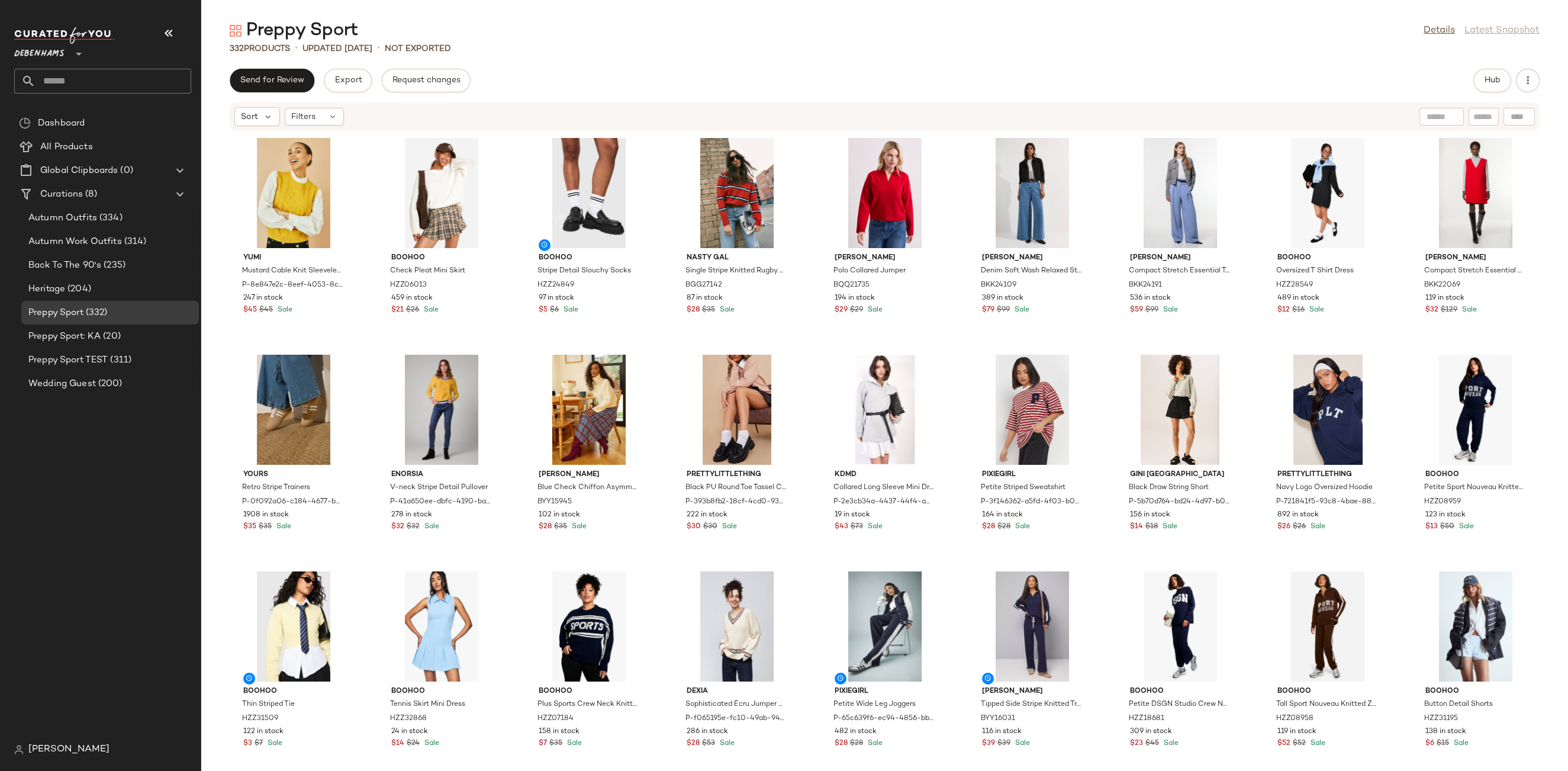
click at [1538, 73] on div "Hub" at bounding box center [1506, 81] width 66 height 24
click at [1532, 85] on icon "button" at bounding box center [1528, 81] width 12 height 12
click at [1499, 139] on span "View Moodboard" at bounding box center [1473, 143] width 111 height 13
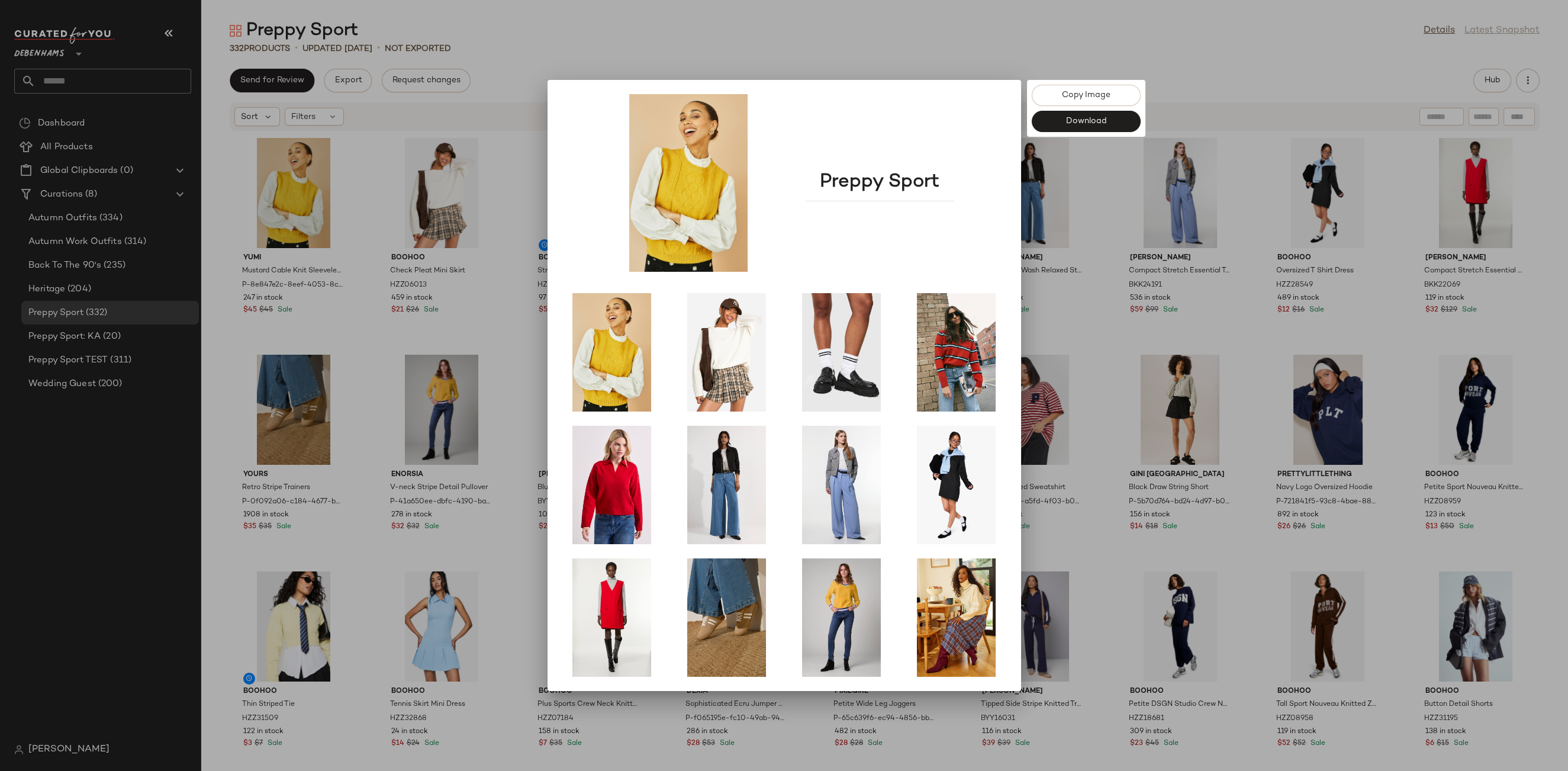
click at [942, 25] on div at bounding box center [784, 386] width 1568 height 771
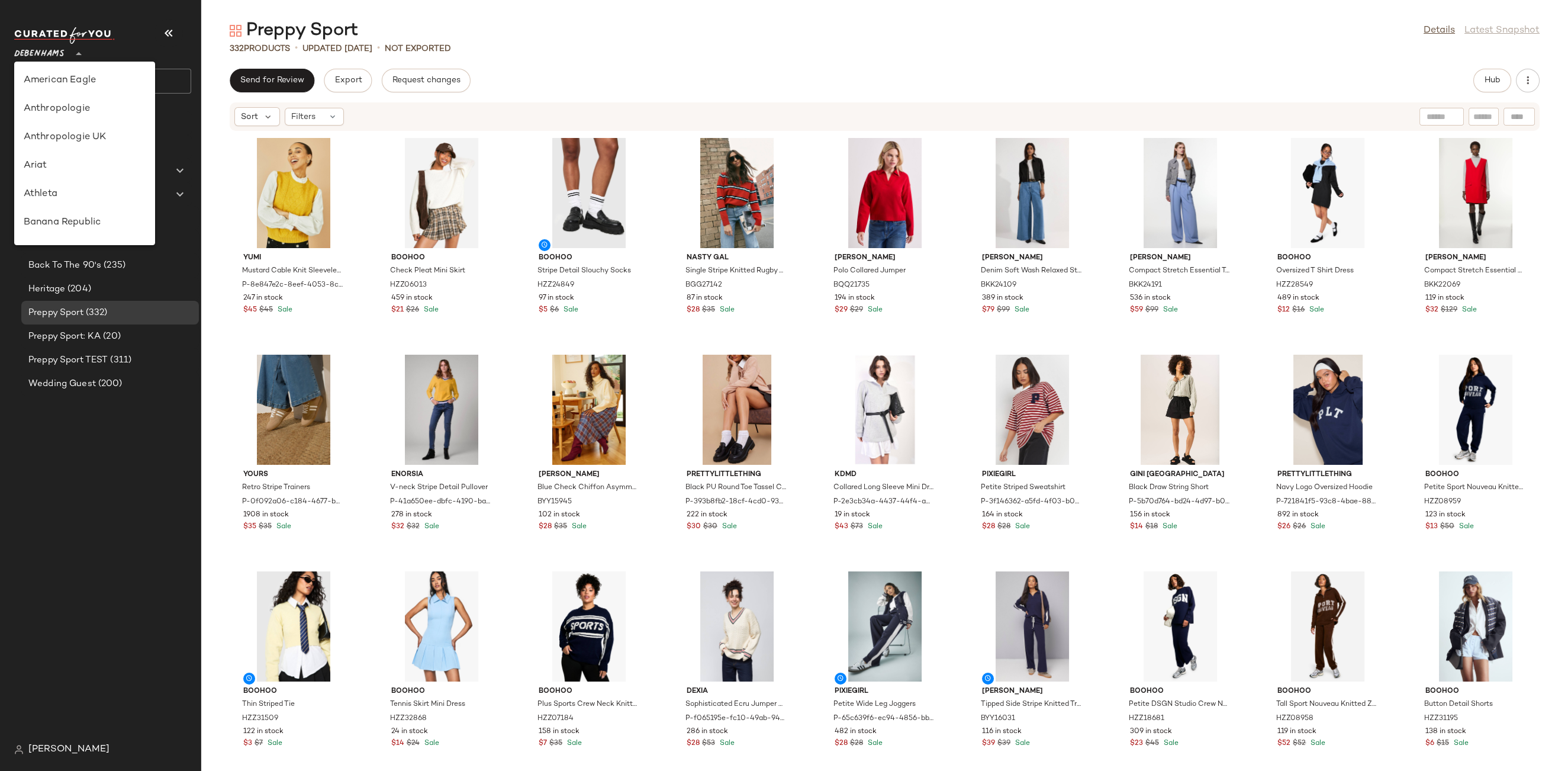
click at [57, 48] on span "Debenhams" at bounding box center [38, 51] width 50 height 22
click at [66, 136] on div "Urban Outfitters" at bounding box center [85, 132] width 122 height 14
type input "**"
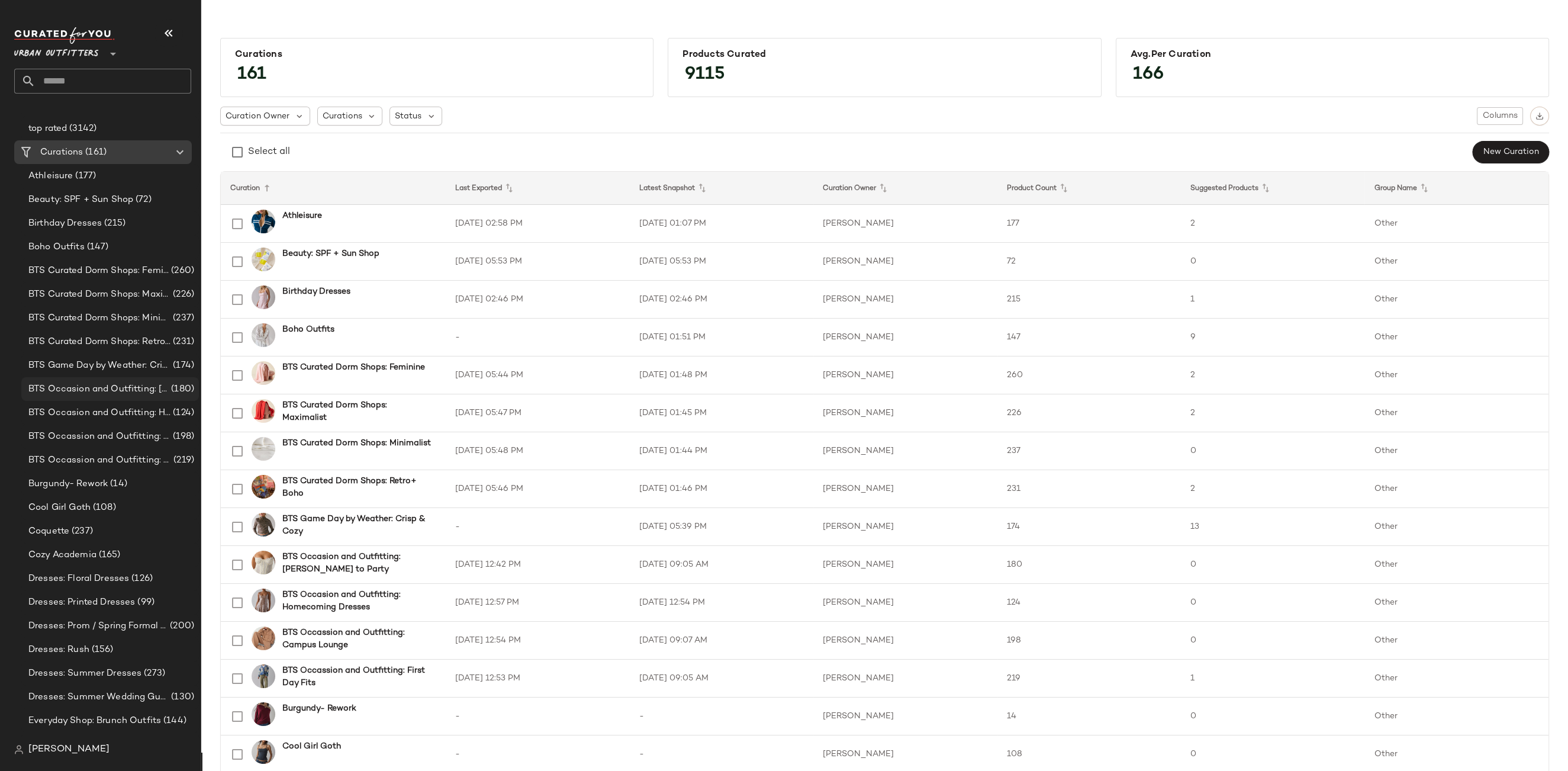
scroll to position [1501, 0]
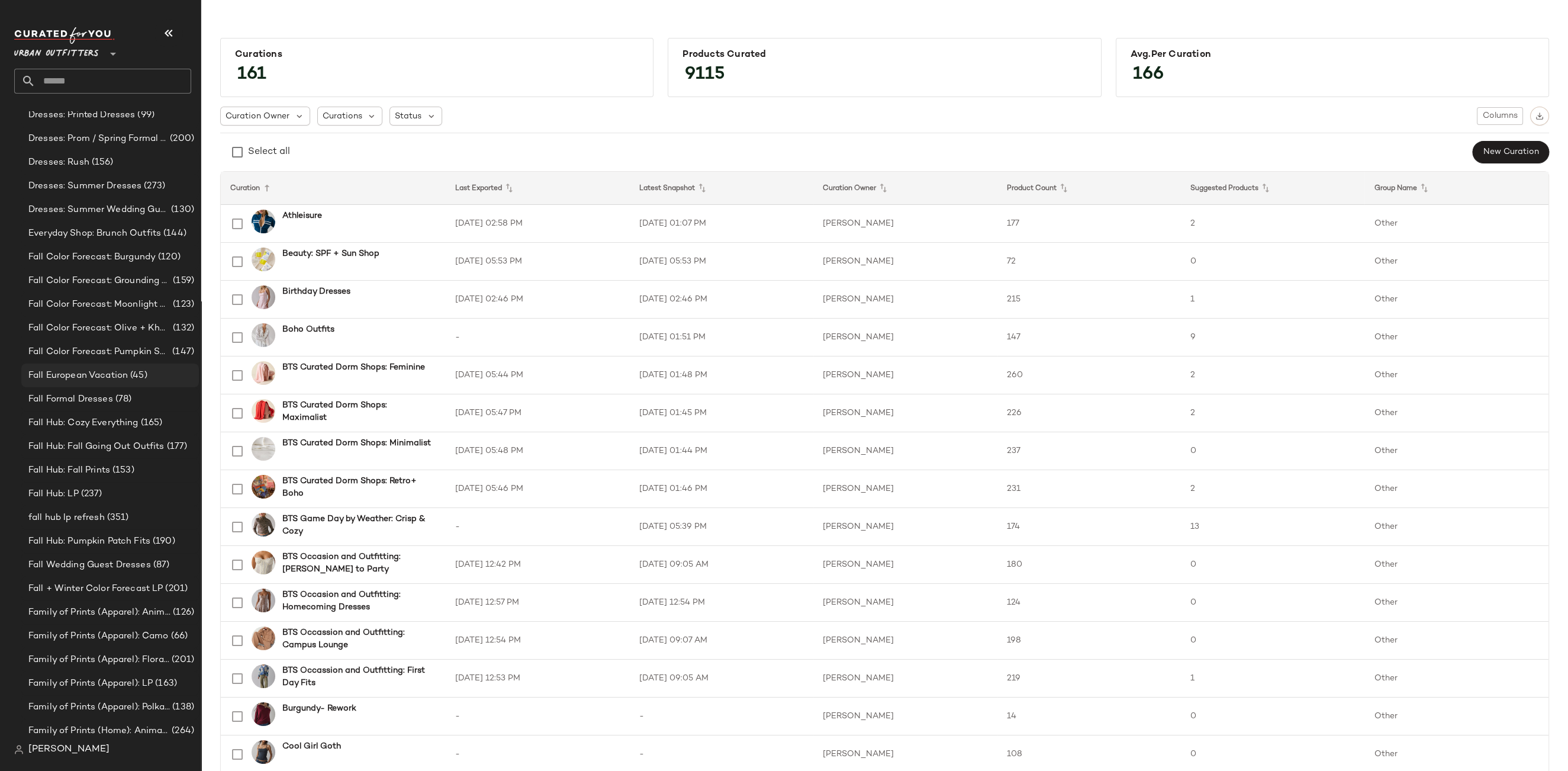
click at [86, 383] on div "Fall European Vacation (45)" at bounding box center [110, 376] width 177 height 24
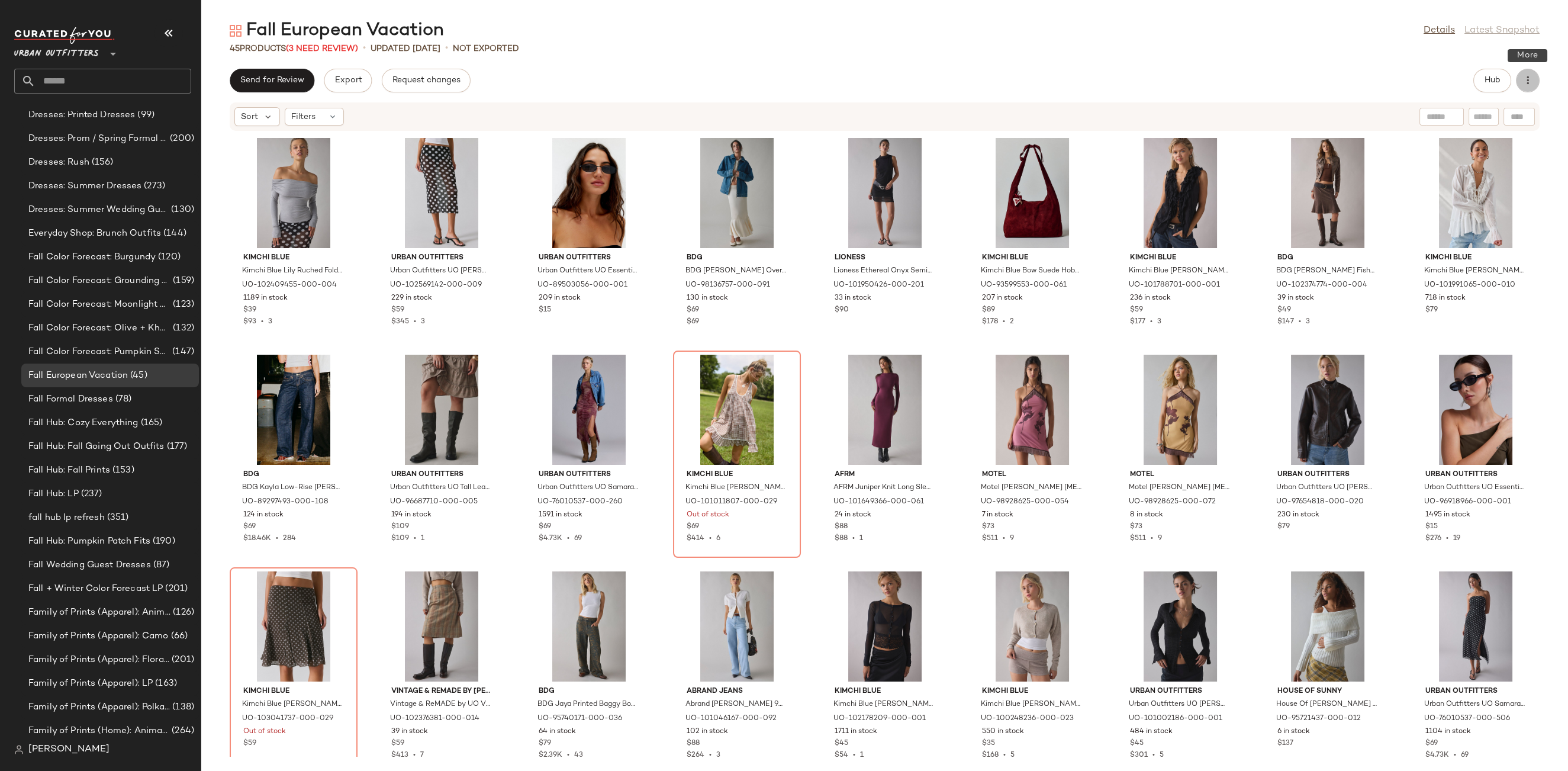
click at [1537, 81] on button "button" at bounding box center [1528, 81] width 24 height 24
click at [706, 46] on div "45 Products (3 Need Review) • updated Aug 15th • Not Exported" at bounding box center [884, 48] width 1367 height 12
click at [67, 745] on span "[PERSON_NAME]" at bounding box center [69, 749] width 81 height 14
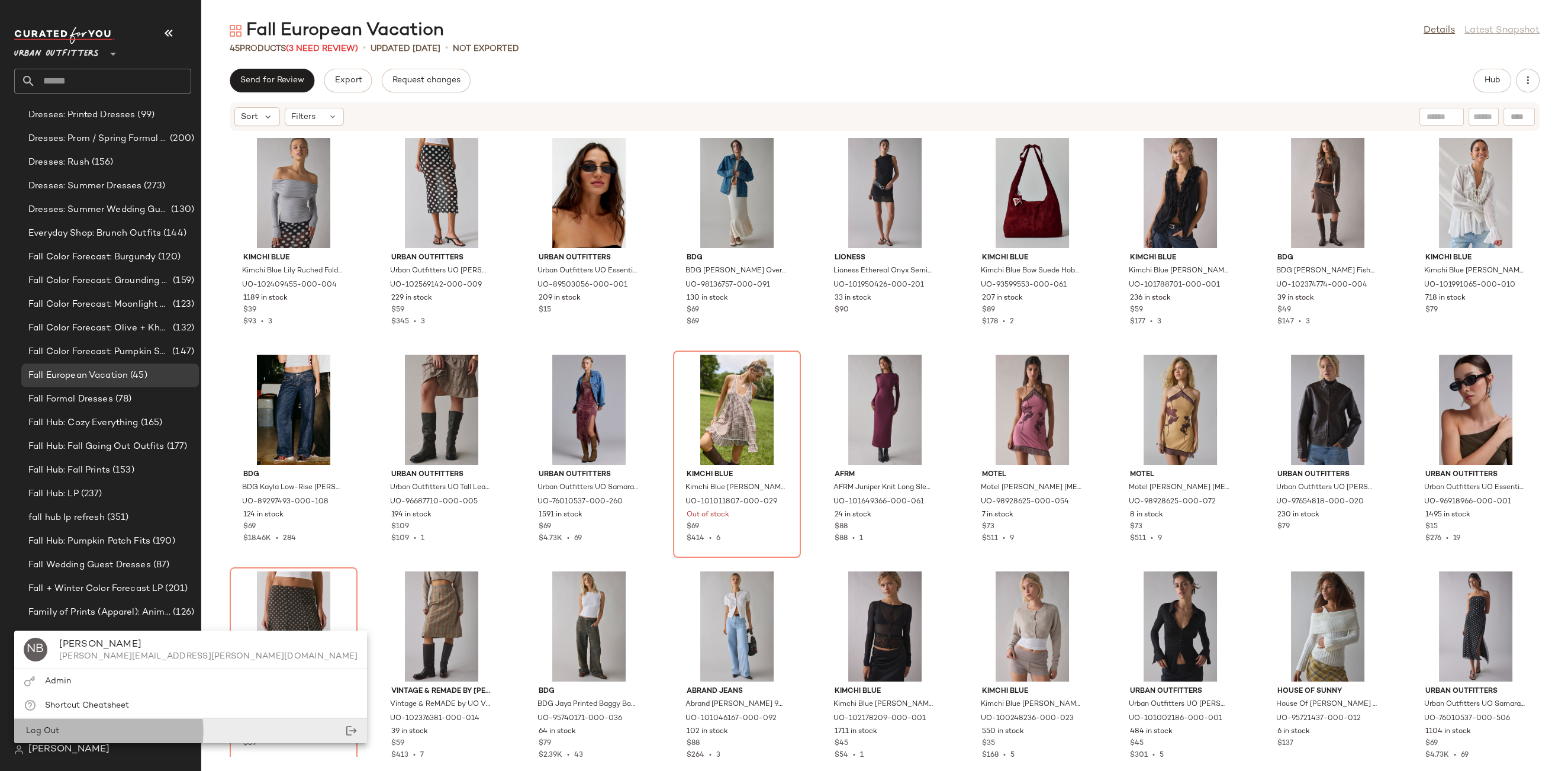
click at [74, 726] on div "Log Out" at bounding box center [190, 731] width 354 height 25
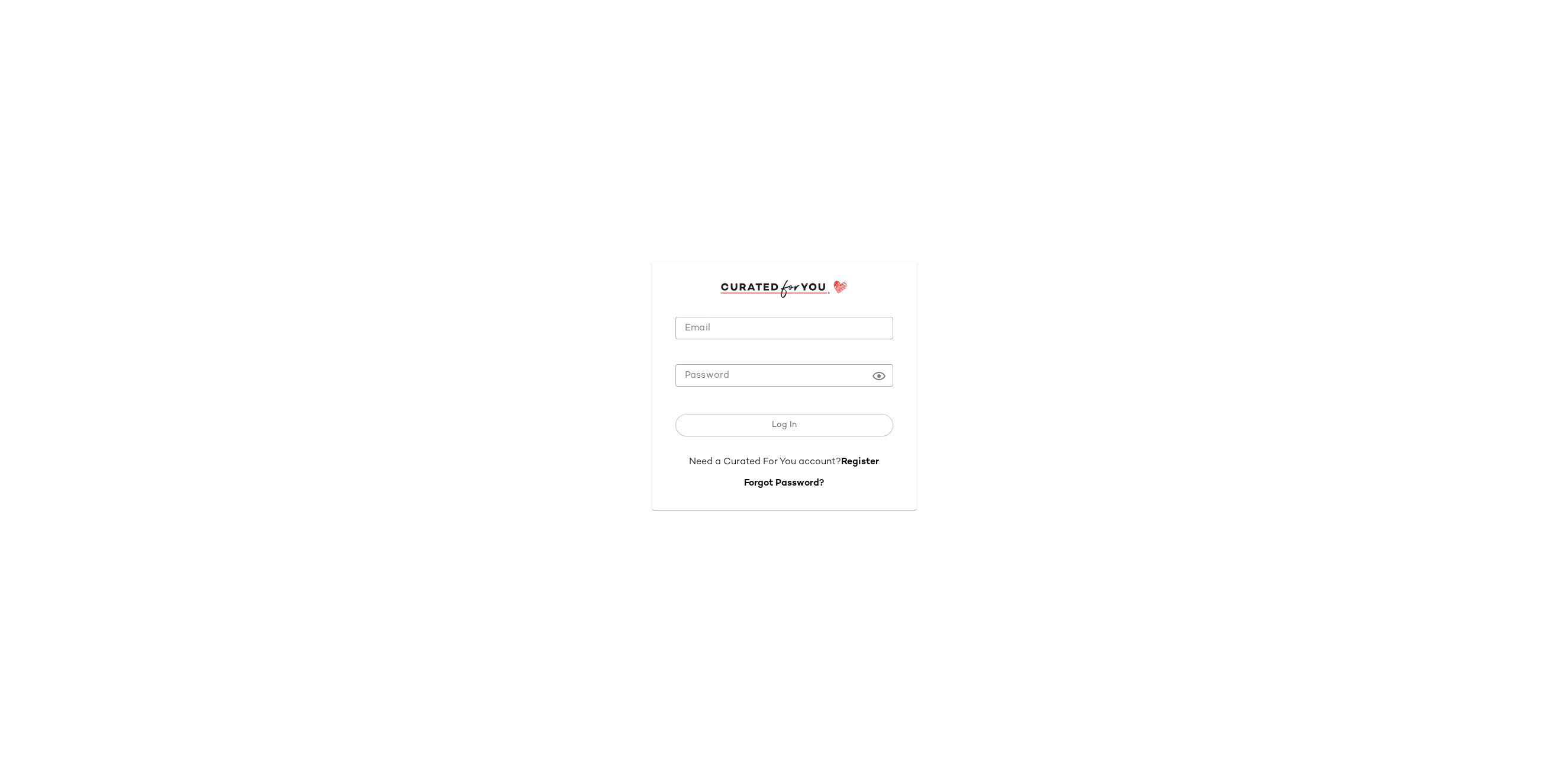
click at [750, 349] on div at bounding box center [784, 348] width 218 height 8
click at [750, 334] on input "Email" at bounding box center [784, 327] width 218 height 23
type input "**********"
click at [779, 424] on span "Log In" at bounding box center [784, 425] width 26 height 10
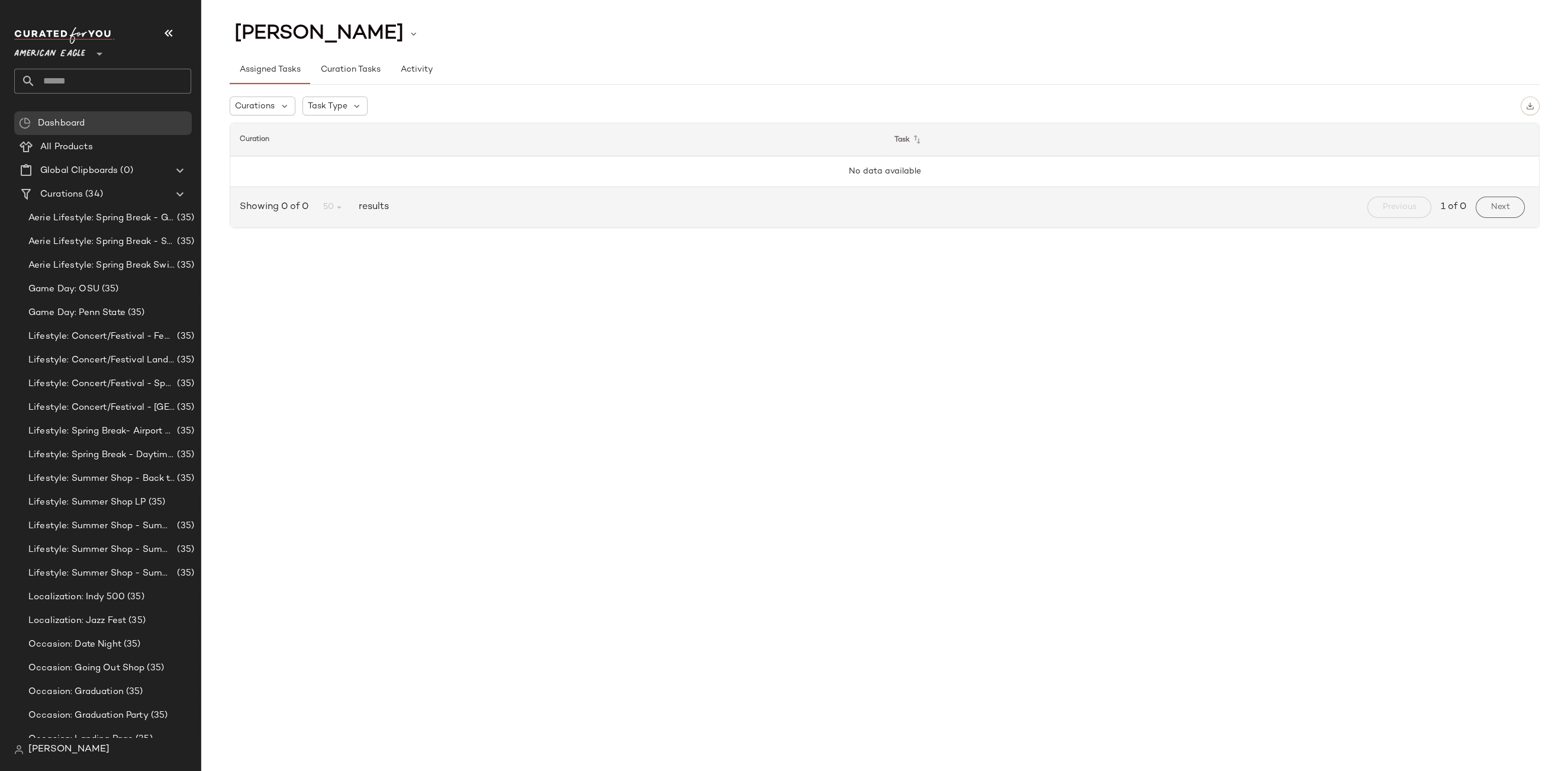
click at [91, 57] on div at bounding box center [98, 46] width 17 height 30
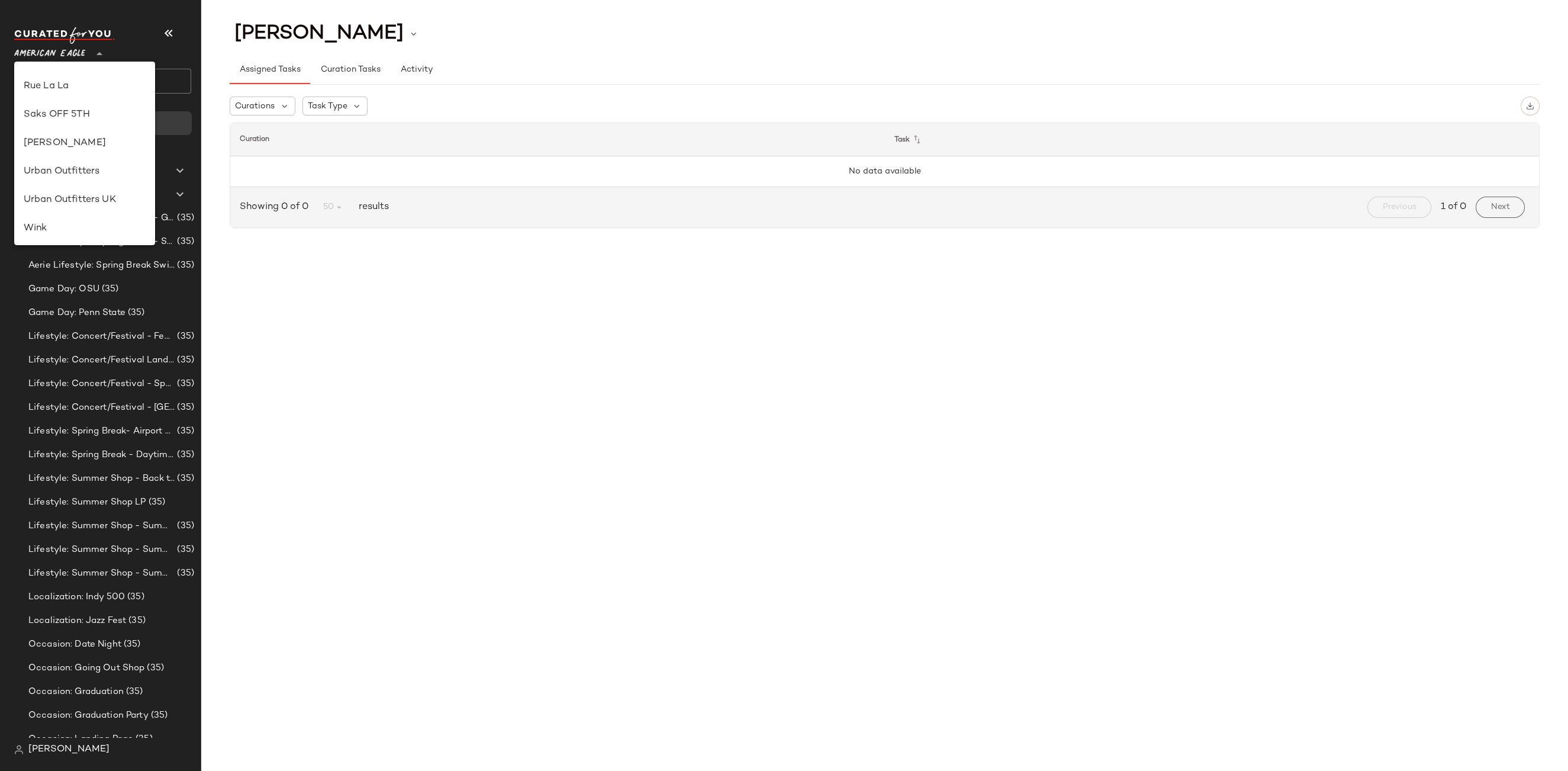
scroll to position [650, 0]
click at [79, 113] on div "Urban Outfitters" at bounding box center [85, 112] width 122 height 14
type input "**"
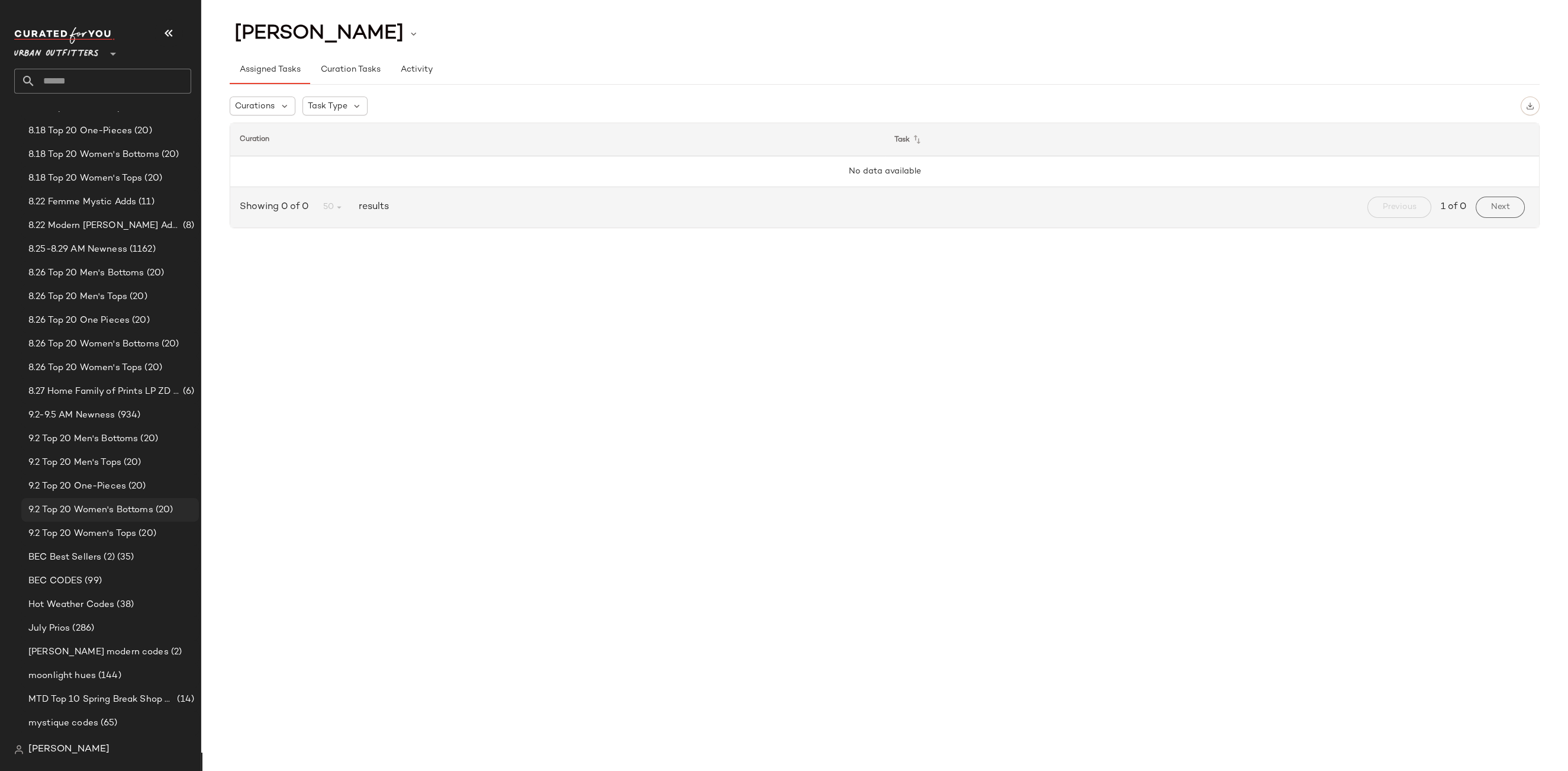
scroll to position [1229, 0]
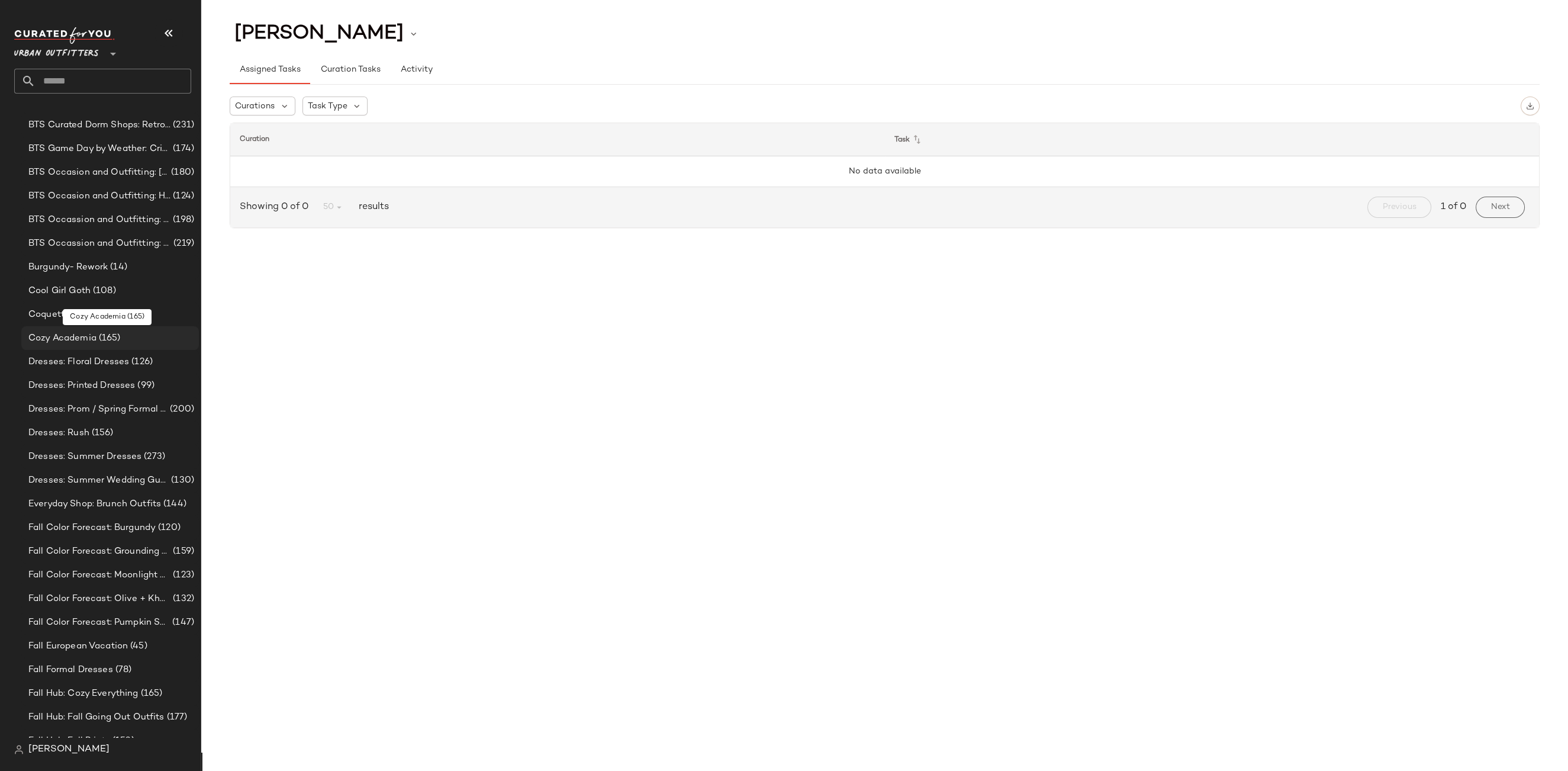
click at [99, 334] on span "(165)" at bounding box center [108, 338] width 25 height 14
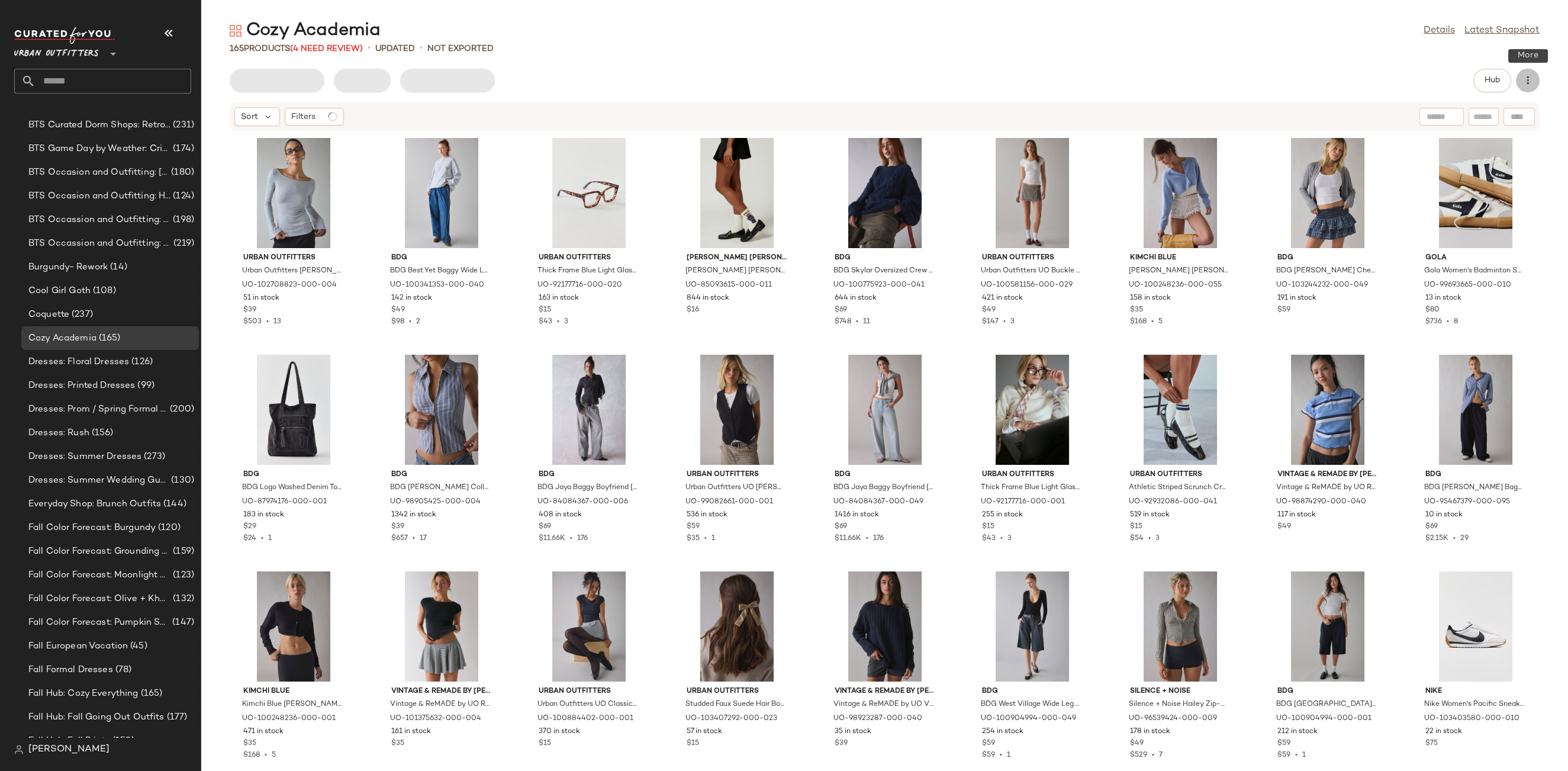
click at [1534, 78] on button "button" at bounding box center [1528, 81] width 24 height 24
click at [1402, 68] on div "Cozy Academia Details Latest Snapshot 165 Products (4 Need Review) • updated • …" at bounding box center [884, 394] width 1367 height 752
click at [1452, 34] on link "Details" at bounding box center [1439, 31] width 32 height 14
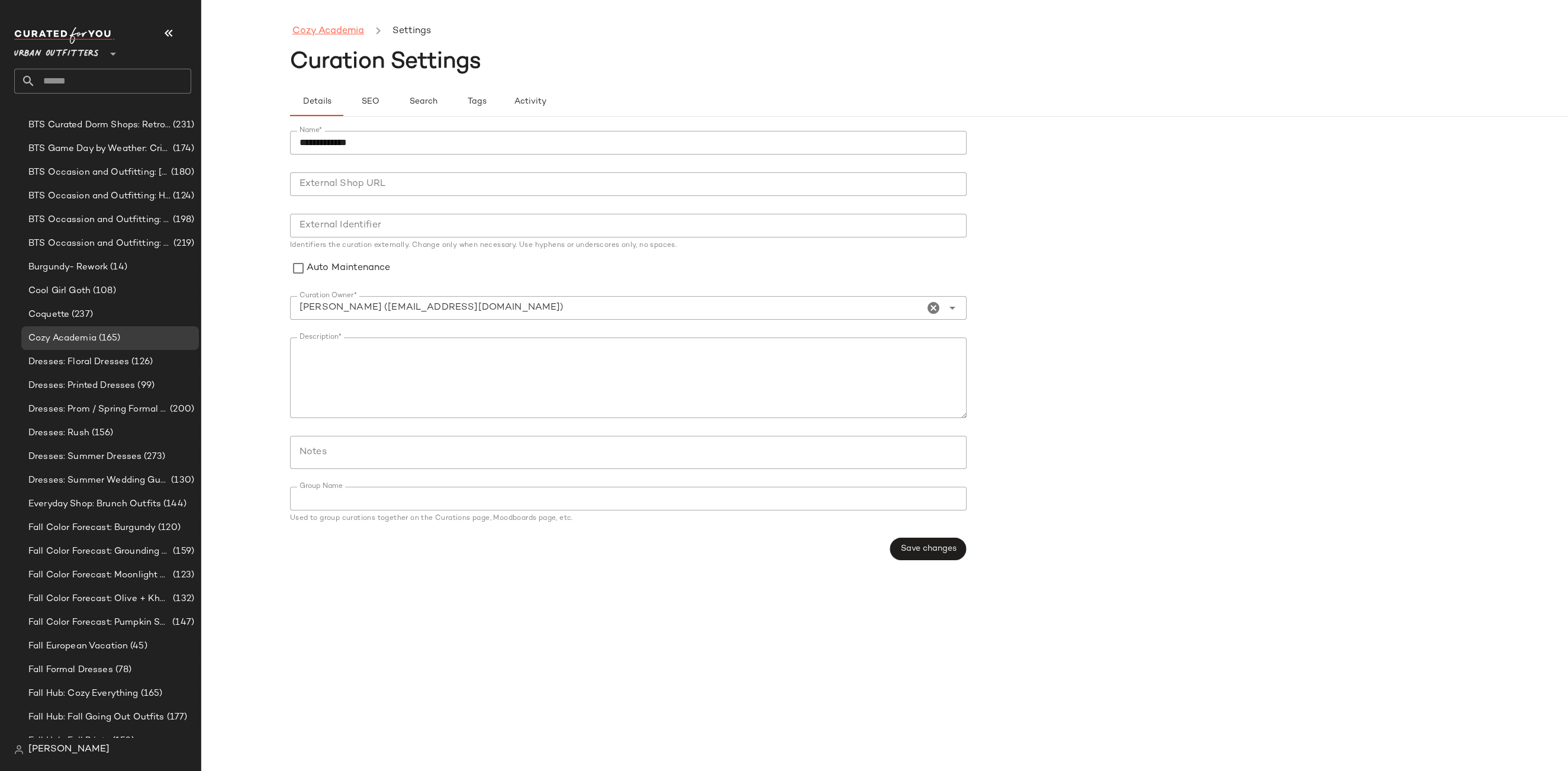
click at [352, 35] on link "Cozy Academia" at bounding box center [328, 32] width 72 height 16
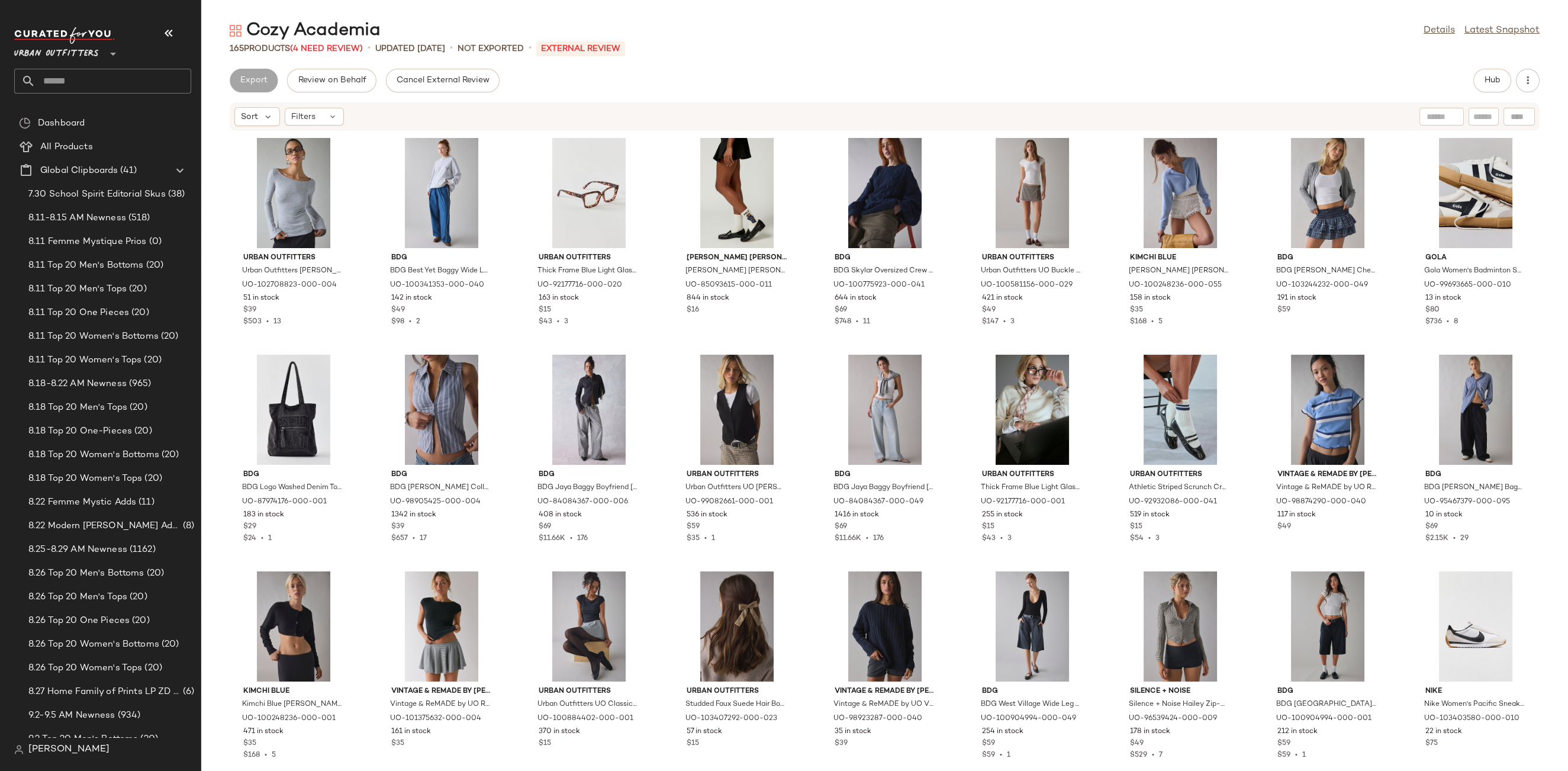
drag, startPoint x: 741, startPoint y: 102, endPoint x: 735, endPoint y: 99, distance: 6.7
click at [741, 102] on div "Sort Filters" at bounding box center [884, 116] width 1367 height 30
click at [103, 57] on div "Urban Outfitters **" at bounding box center [58, 46] width 90 height 30
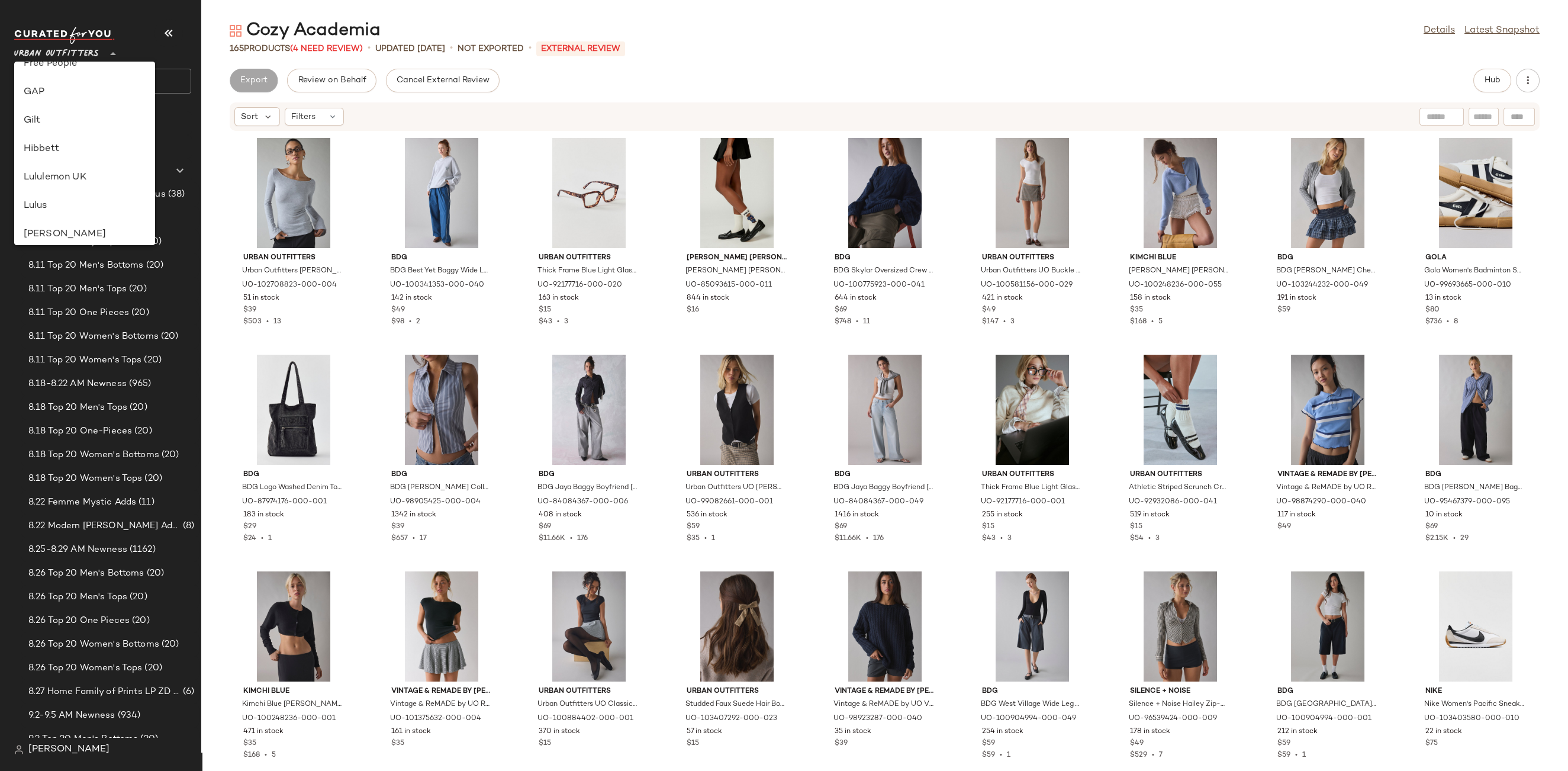
scroll to position [270, 0]
click at [70, 181] on div "Lululemon UK" at bounding box center [85, 179] width 122 height 14
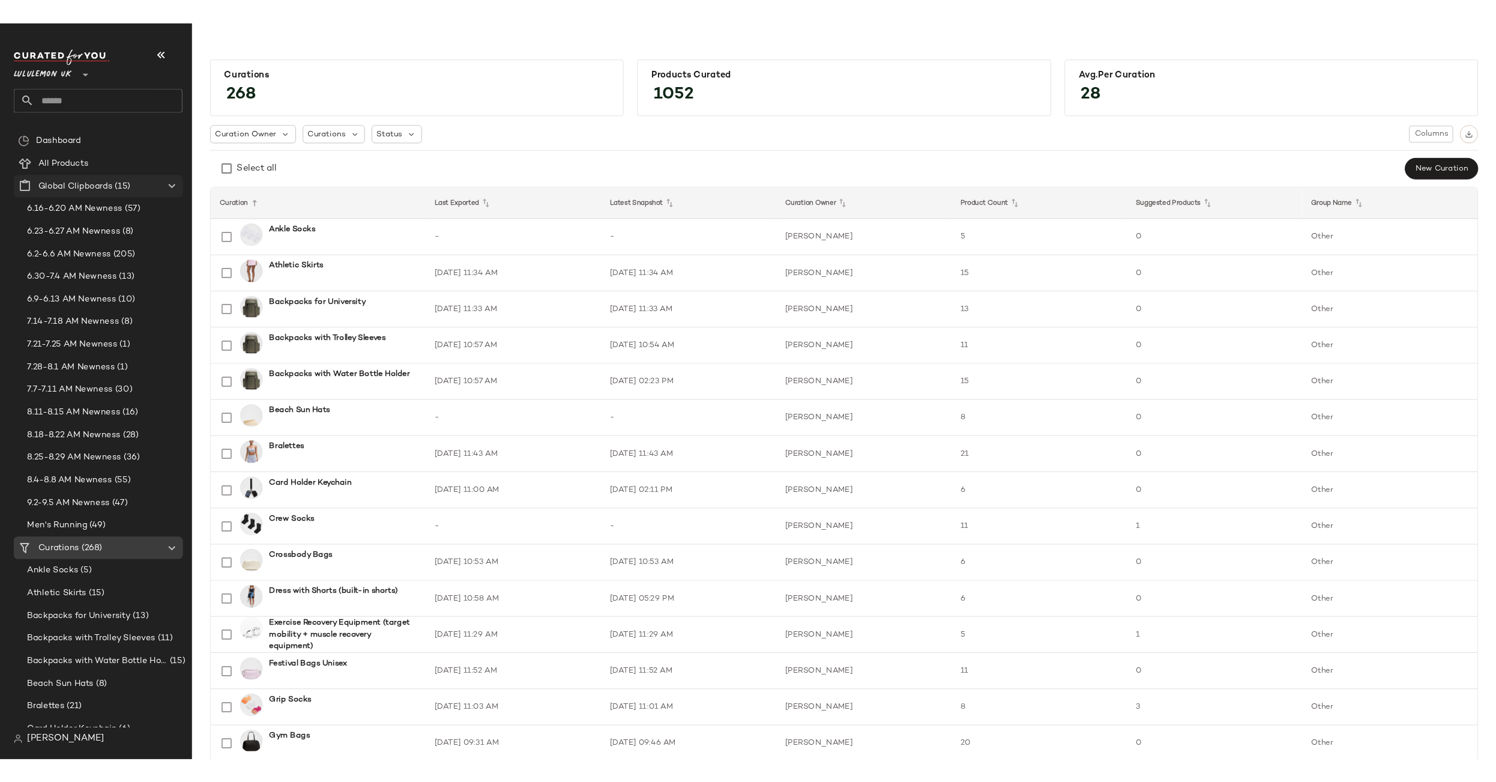
scroll to position [555, 0]
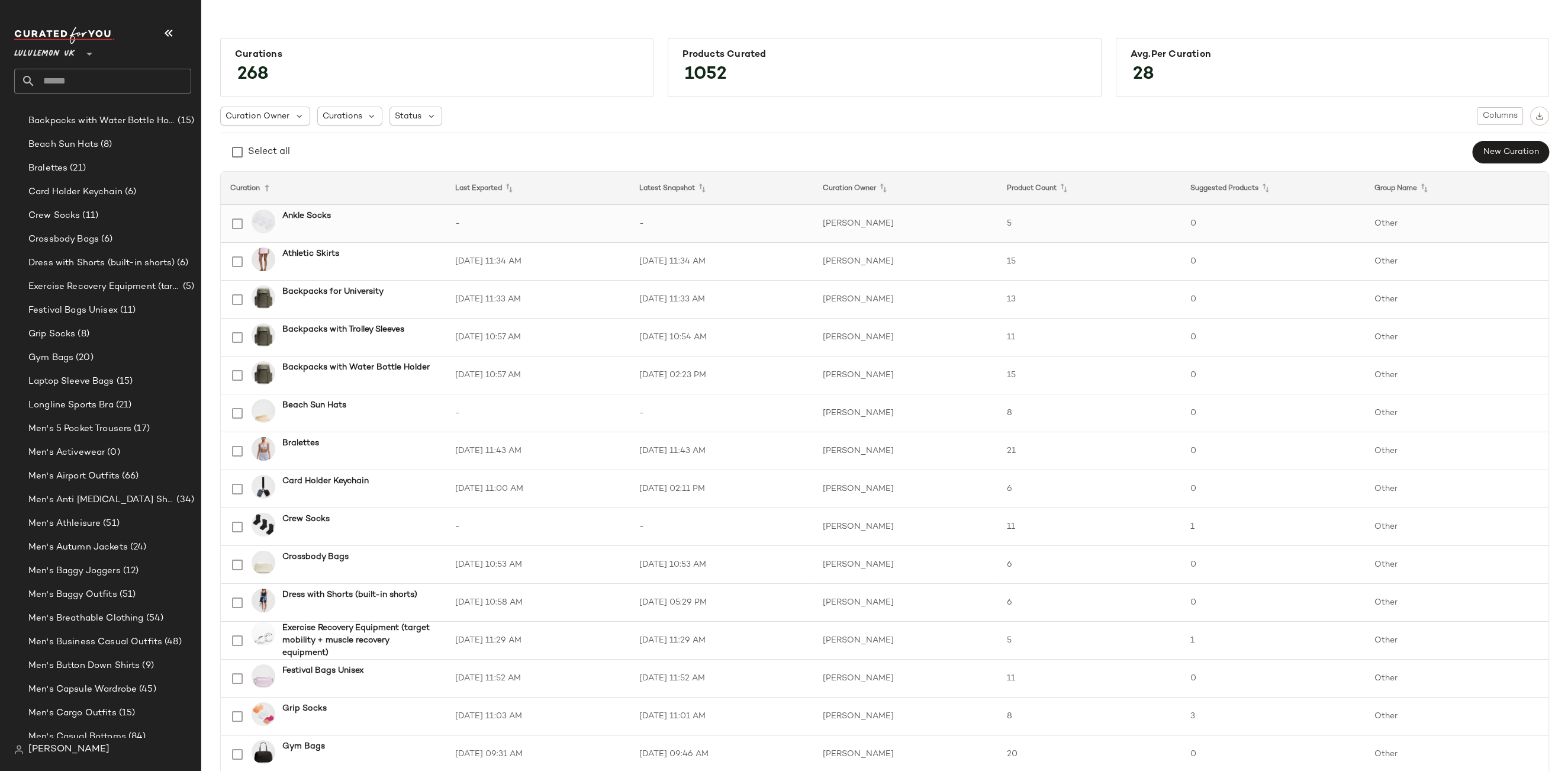
click at [319, 210] on b "Ankle Socks" at bounding box center [306, 216] width 48 height 13
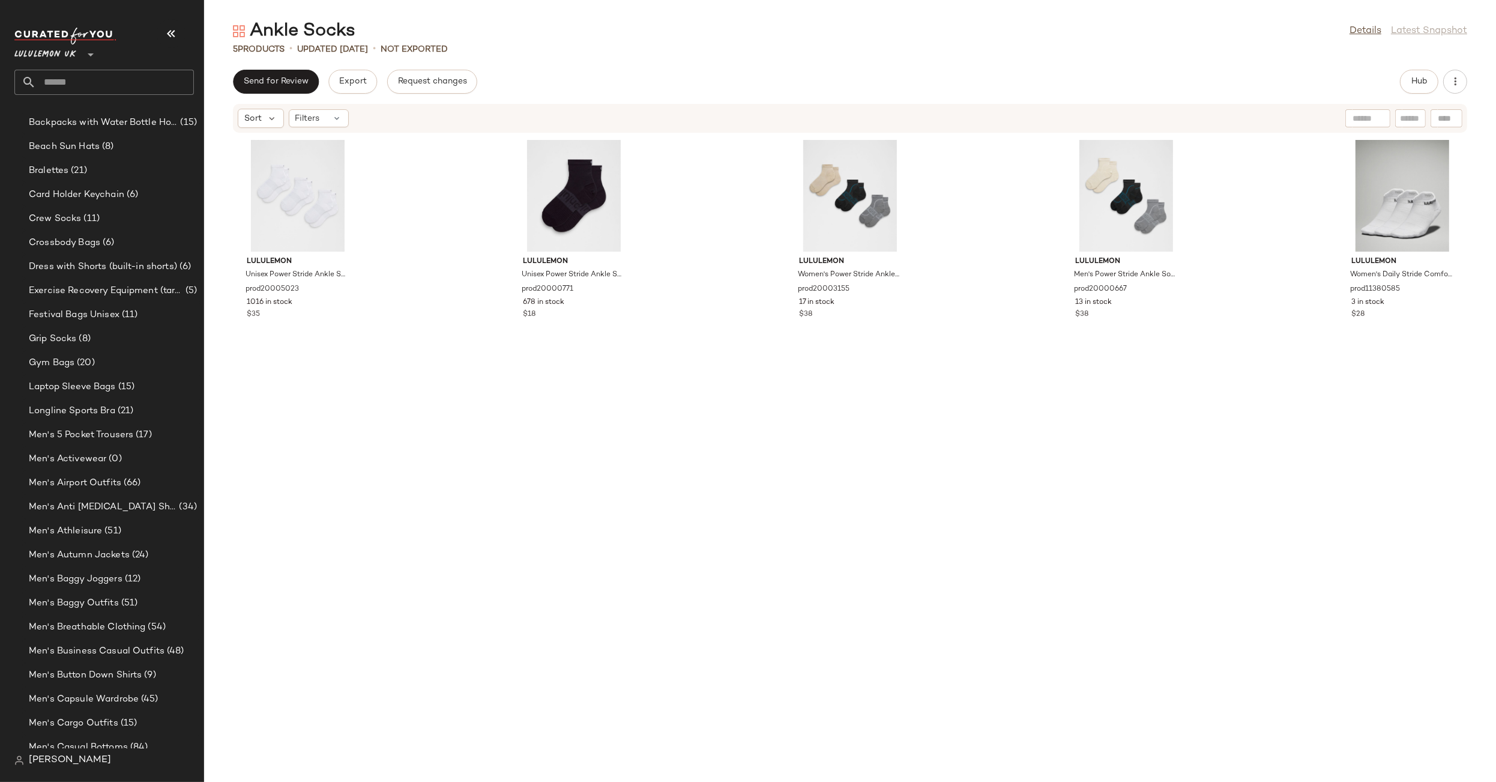
click at [51, 49] on span "Lululemon UK" at bounding box center [45, 52] width 62 height 22
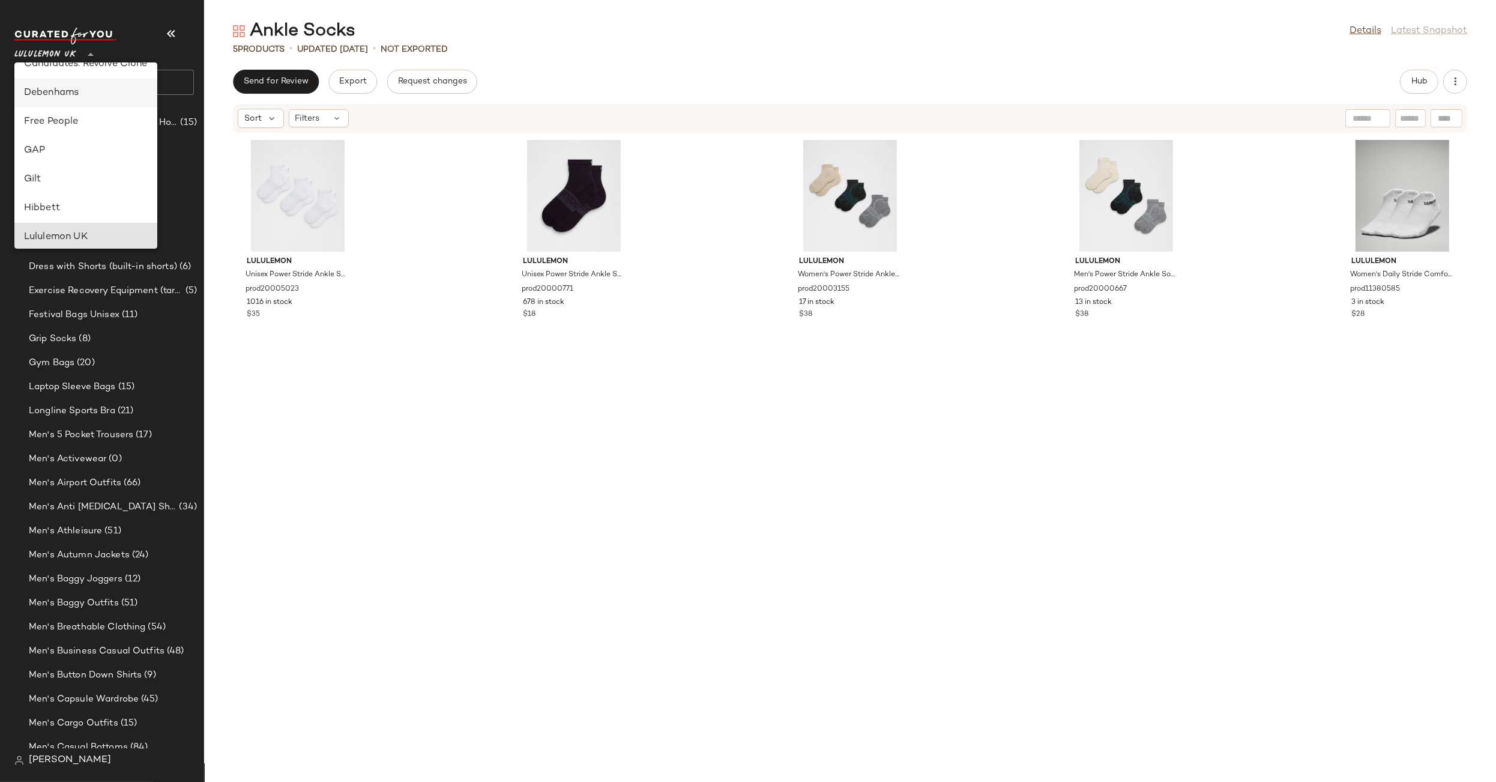
scroll to position [220, 0]
click at [44, 99] on div "Debenhams" at bounding box center [85, 91] width 143 height 29
type input "**"
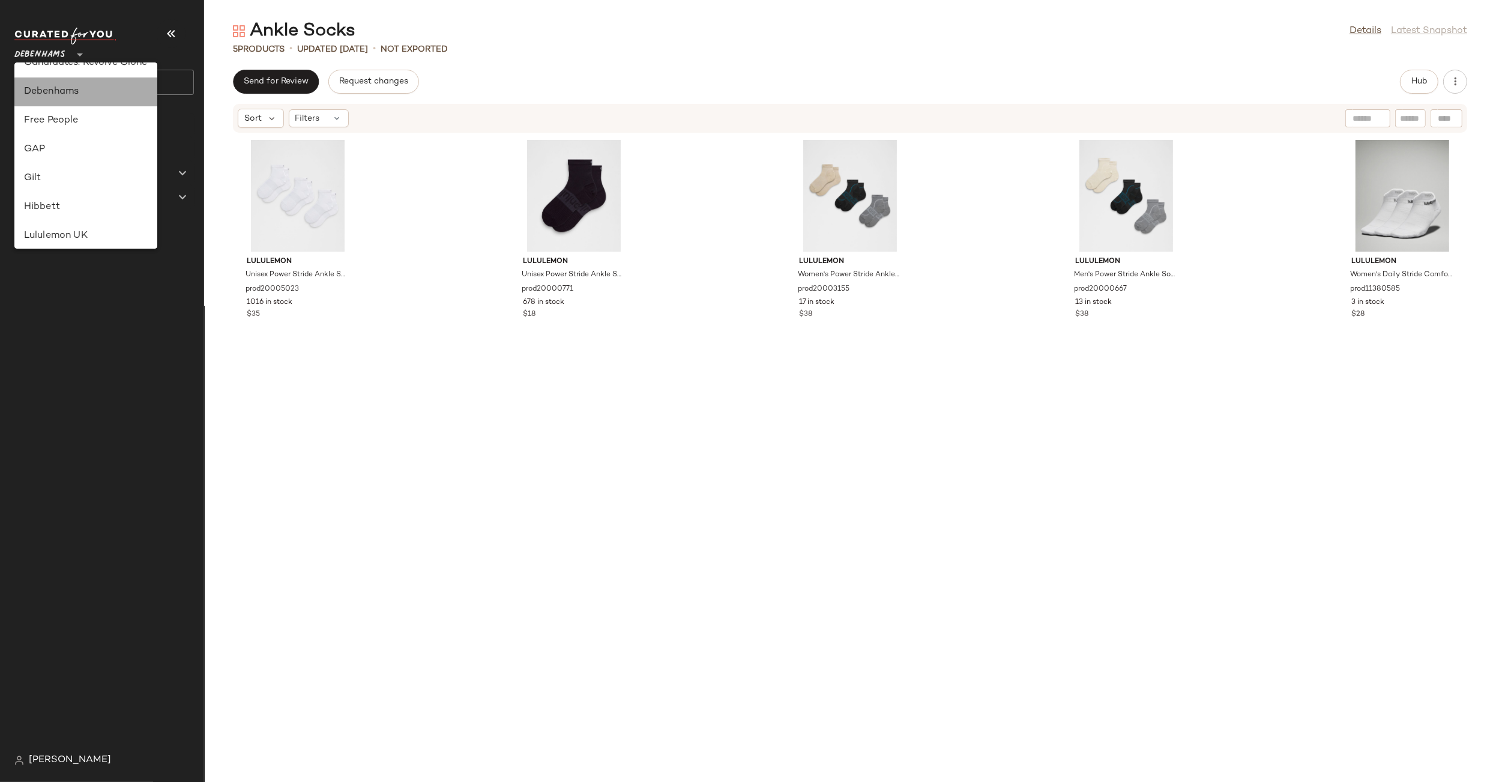
scroll to position [0, 0]
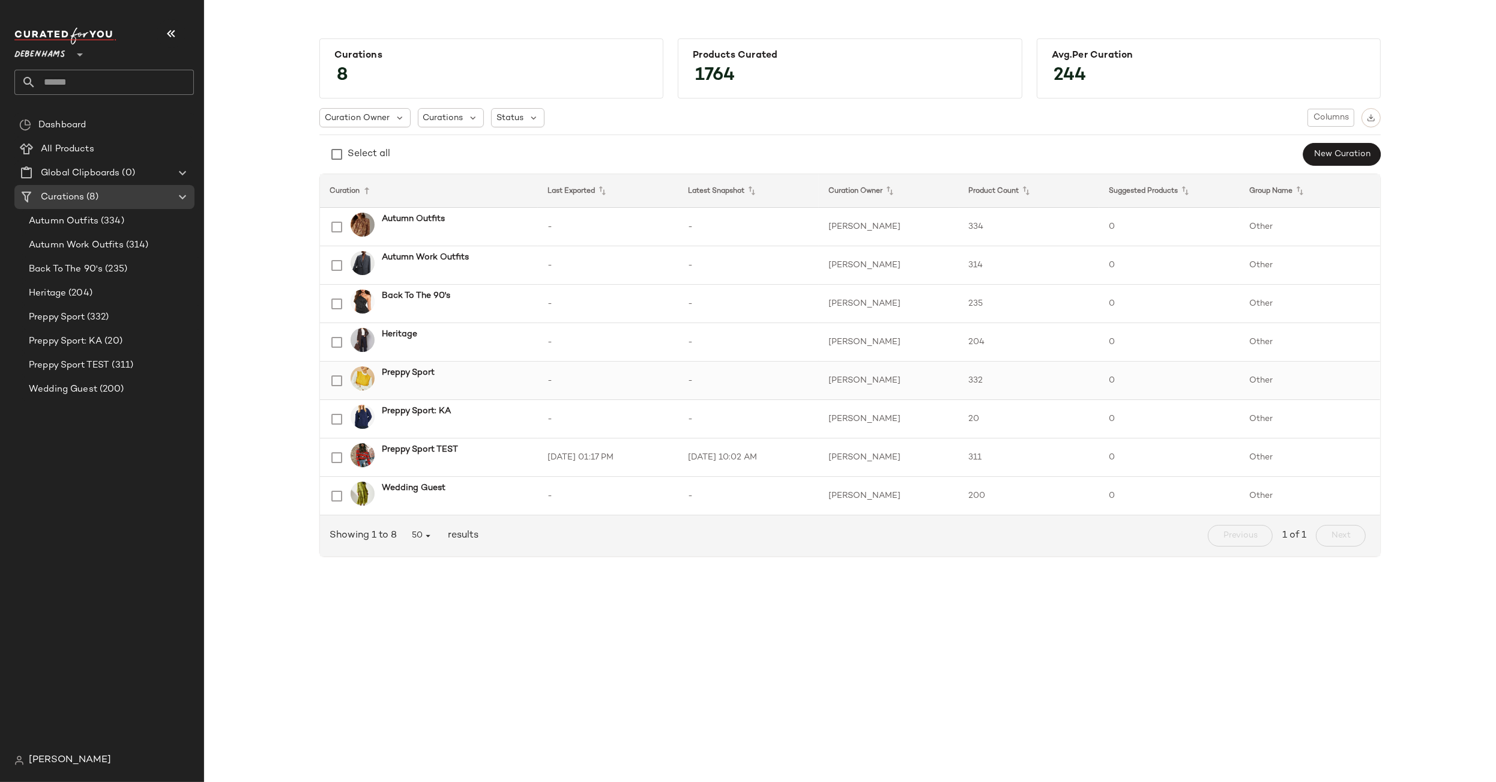
click at [419, 371] on b "Preppy Sport" at bounding box center [408, 372] width 53 height 13
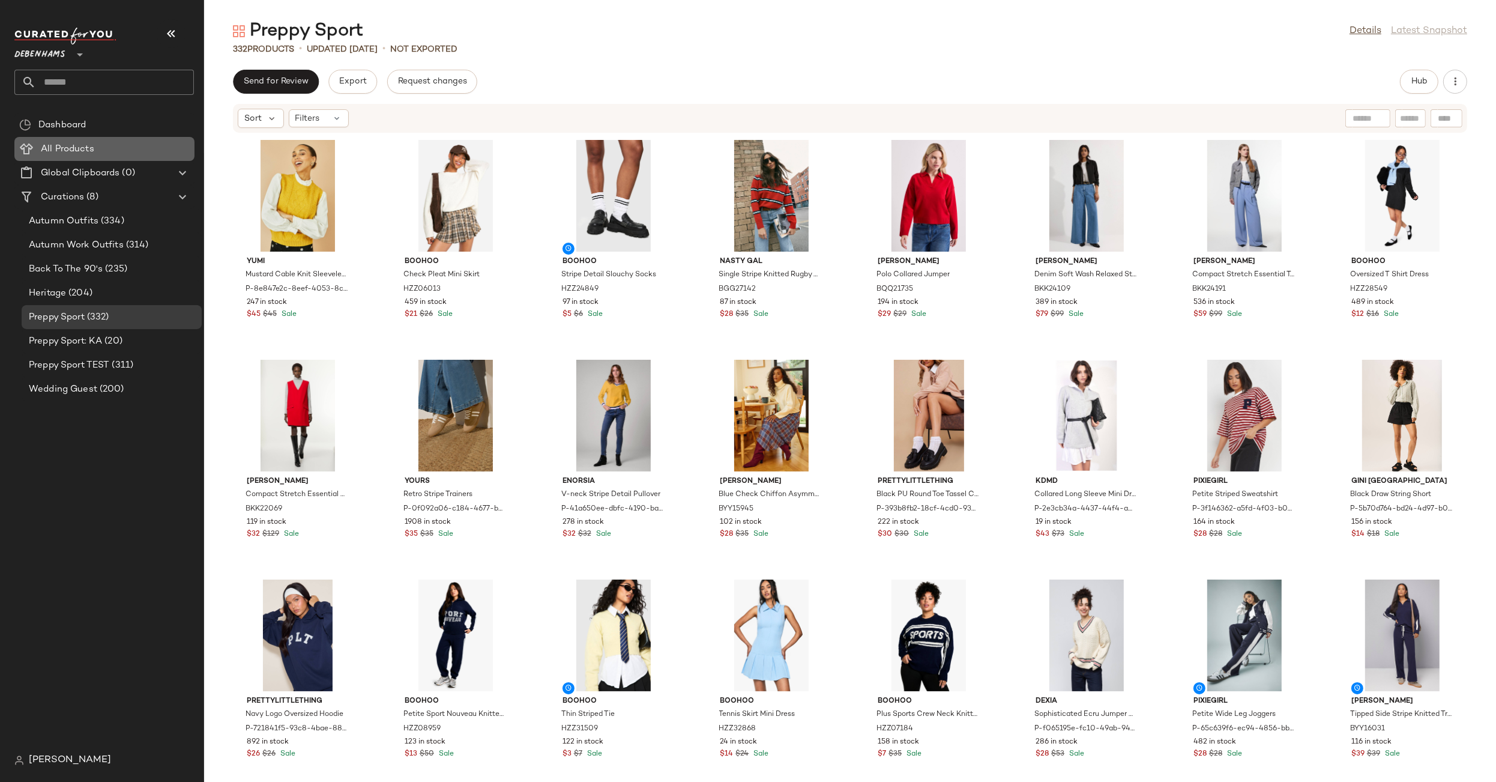
click at [74, 141] on Products "All Products" at bounding box center [104, 149] width 180 height 24
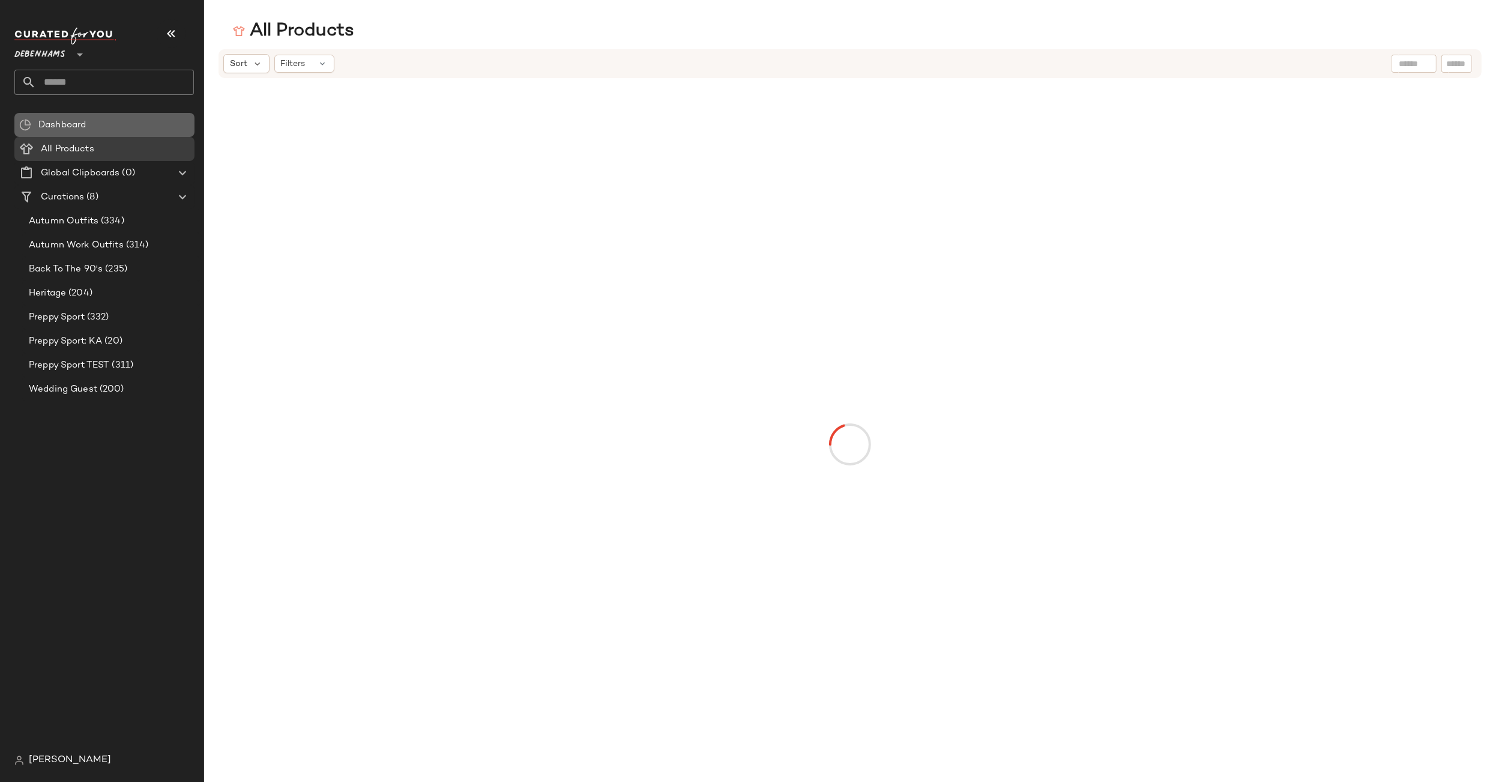
click at [73, 124] on span "Dashboard" at bounding box center [61, 125] width 47 height 14
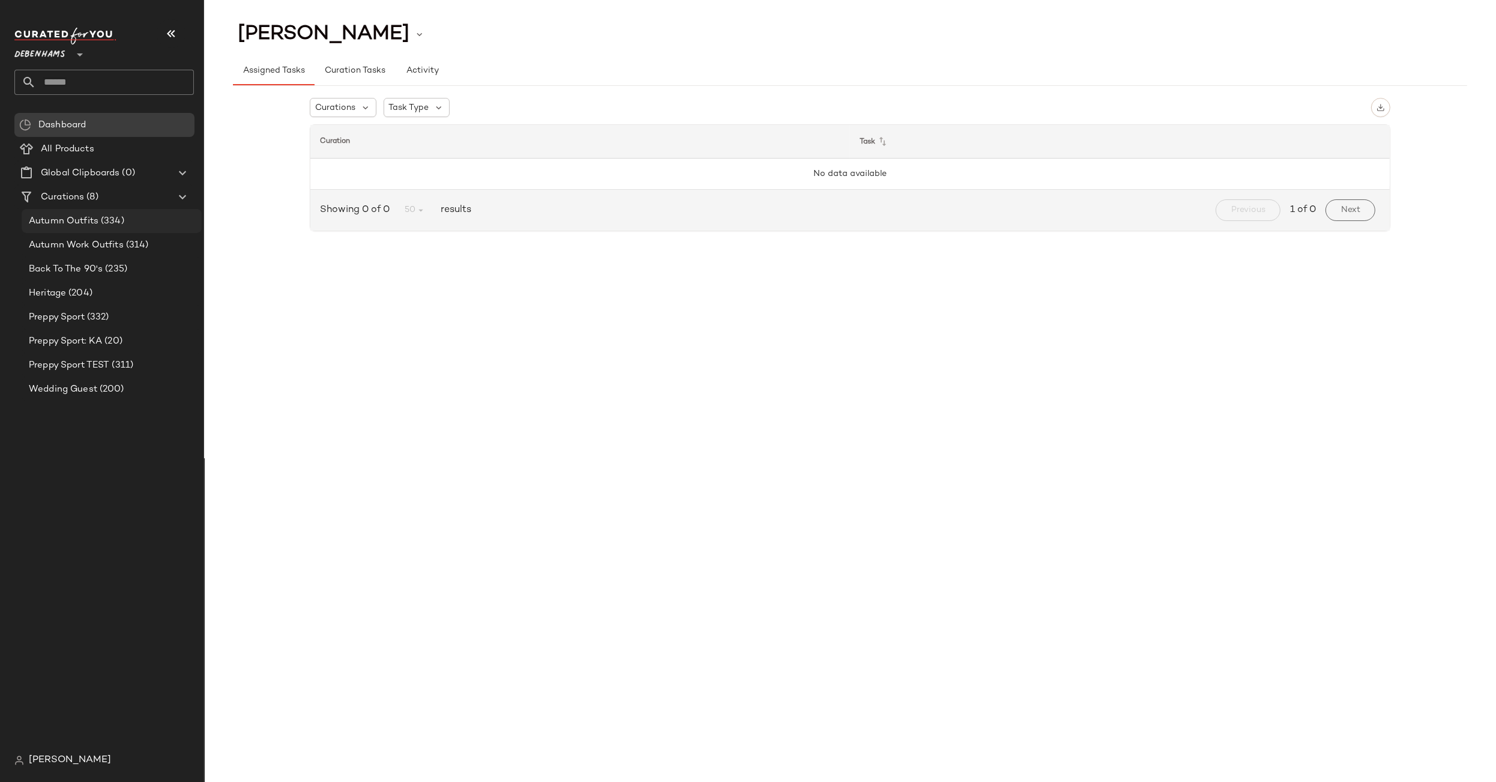
click at [80, 222] on span "Autumn Outfits" at bounding box center [64, 221] width 70 height 14
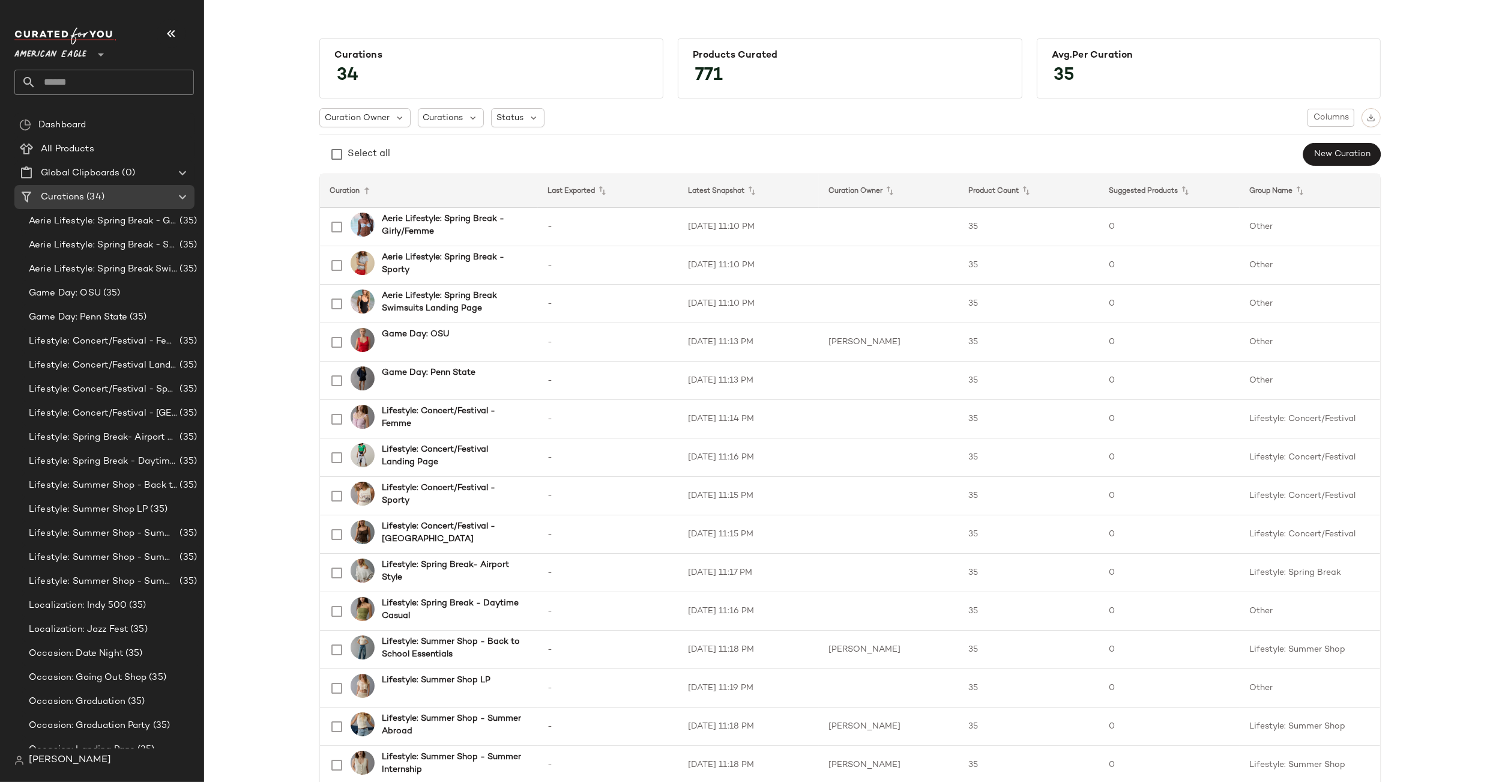
click at [85, 64] on div "American Eagle **" at bounding box center [104, 61] width 180 height 67
click at [82, 57] on span "American Eagle" at bounding box center [50, 52] width 72 height 22
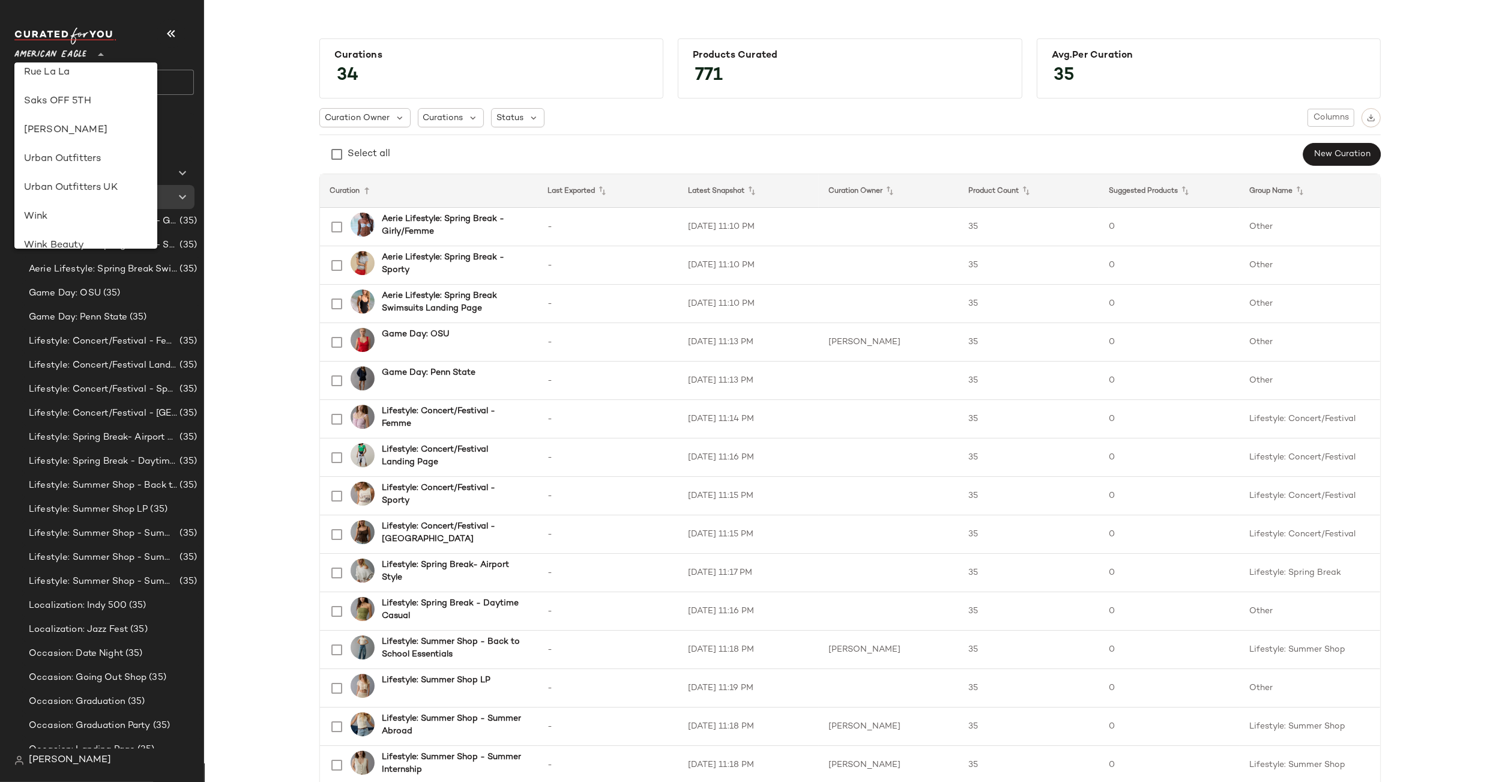
scroll to position [616, 0]
click at [94, 146] on div "Urban Outfitters" at bounding box center [85, 158] width 143 height 29
type input "**"
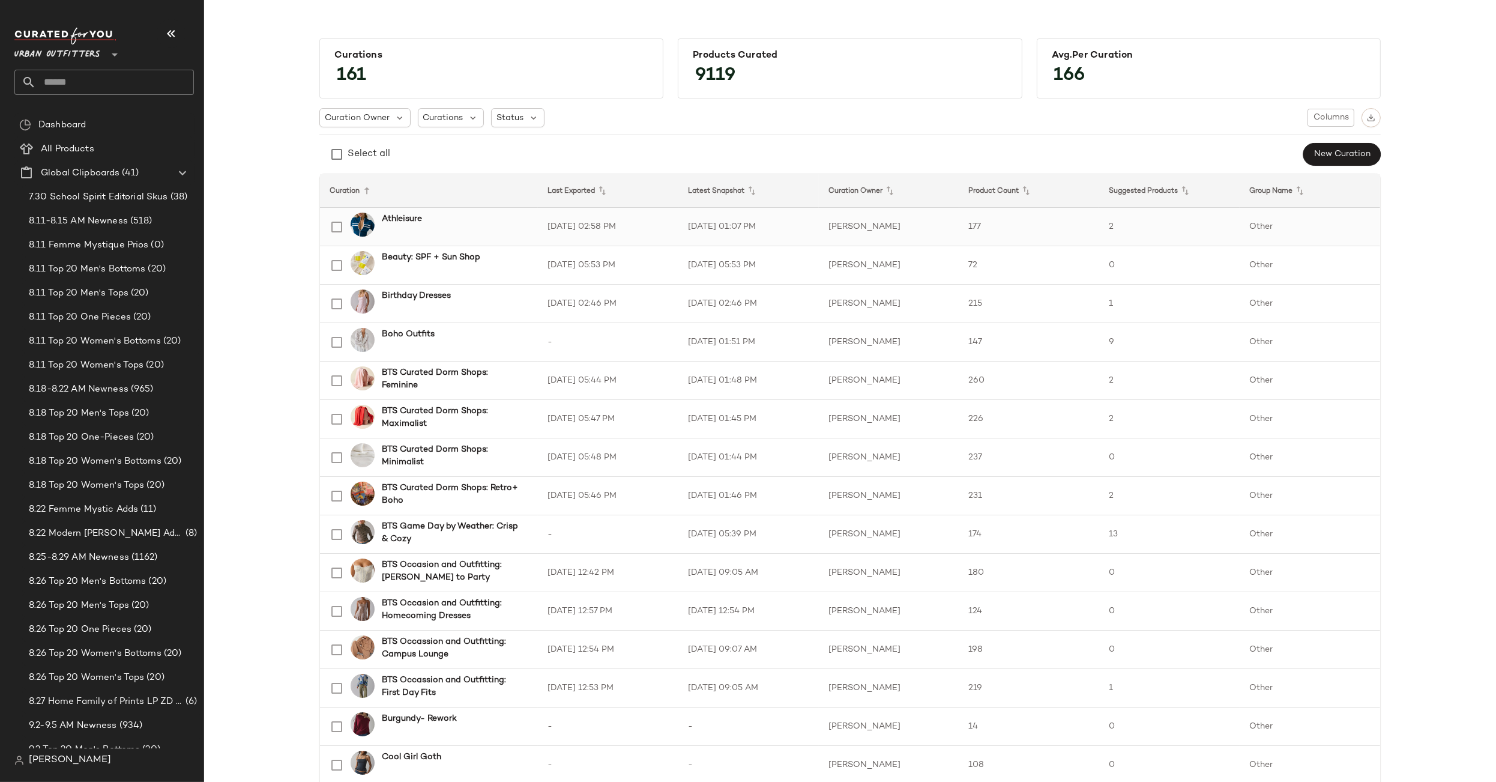
click at [436, 225] on div "Athleisure" at bounding box center [452, 227] width 154 height 29
